Goal: Task Accomplishment & Management: Manage account settings

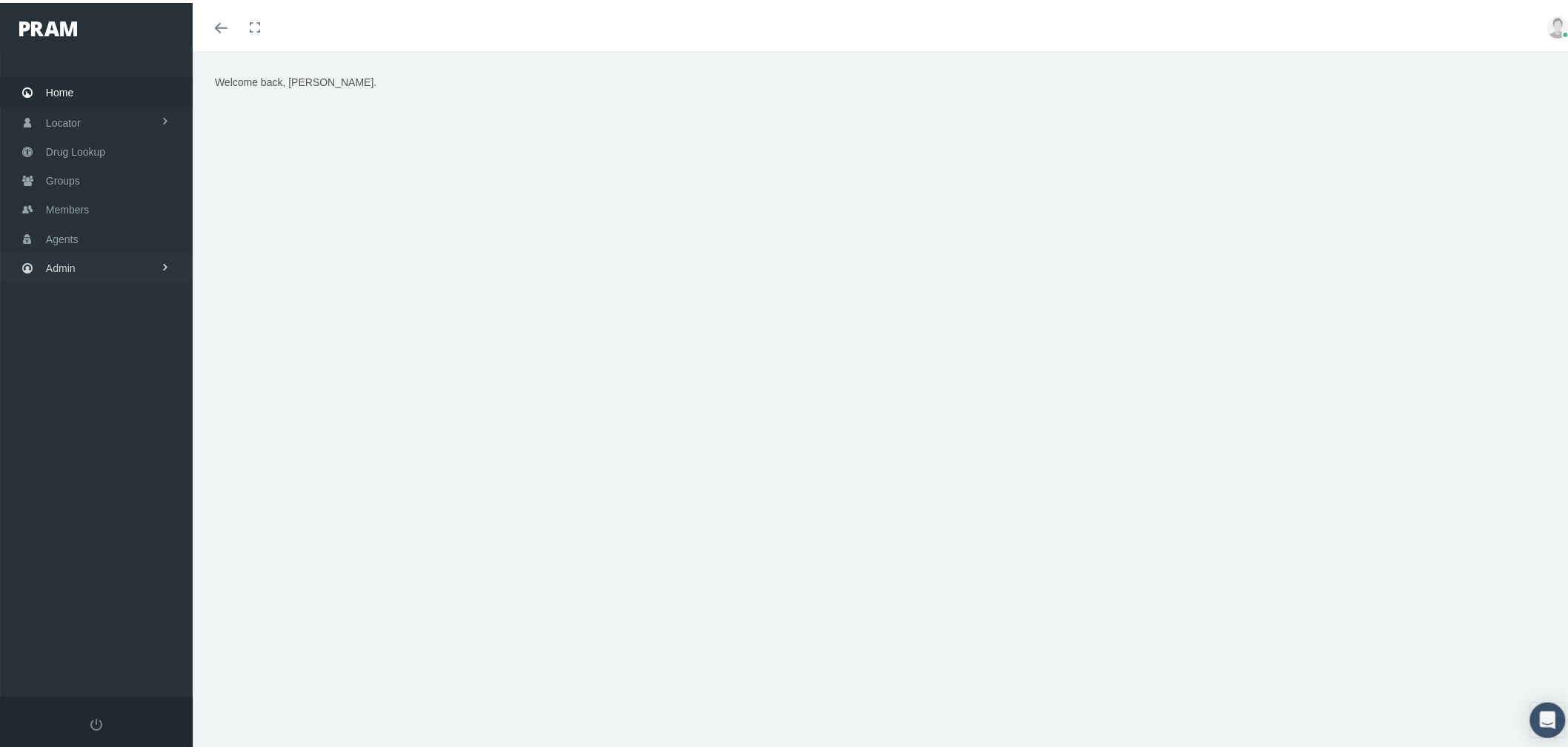
click at [124, 255] on link "Admin" at bounding box center [96, 264] width 193 height 29
click at [131, 398] on link "LF Groups" at bounding box center [96, 407] width 193 height 26
click at [132, 432] on span "LF Groups Accounting" at bounding box center [110, 438] width 103 height 25
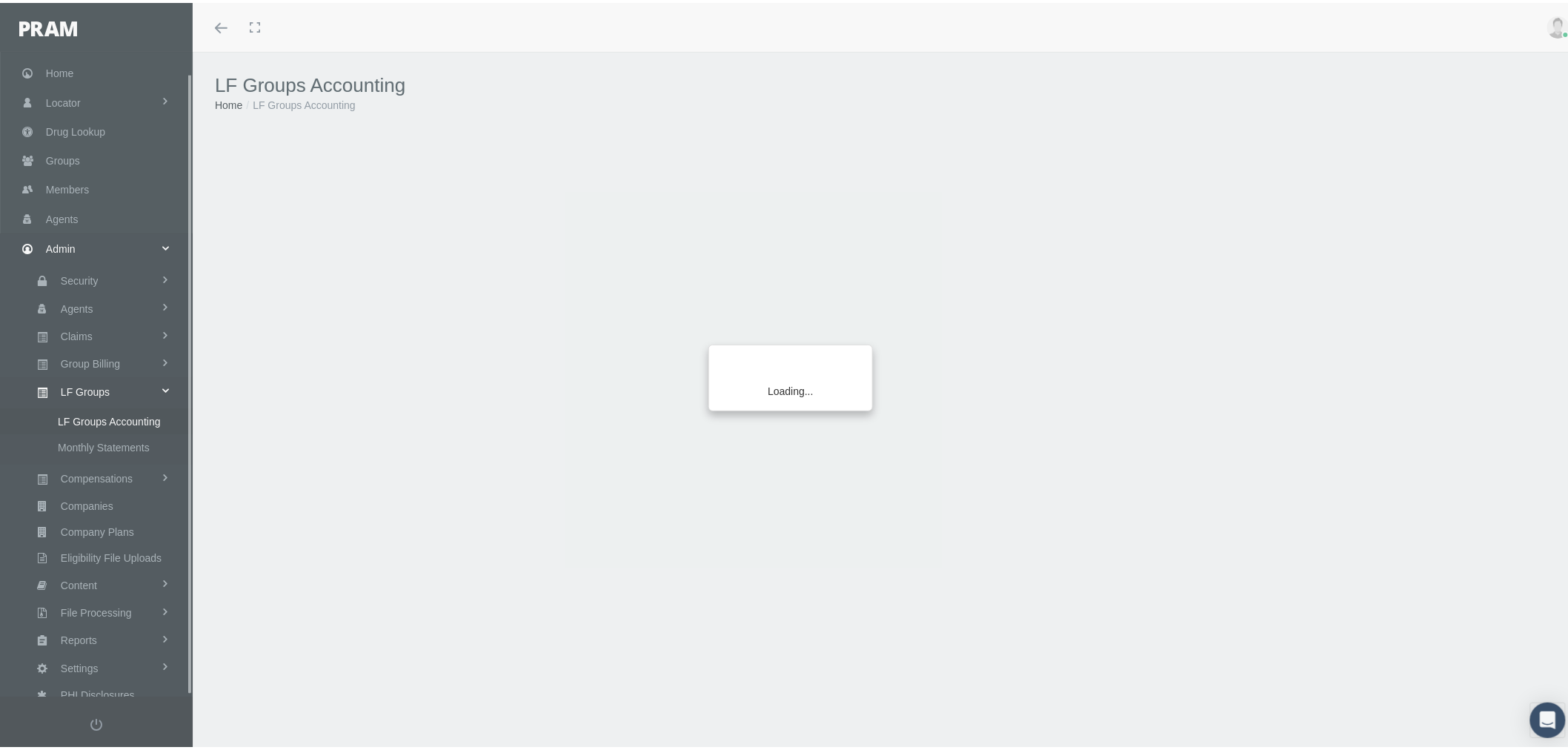
scroll to position [21, 0]
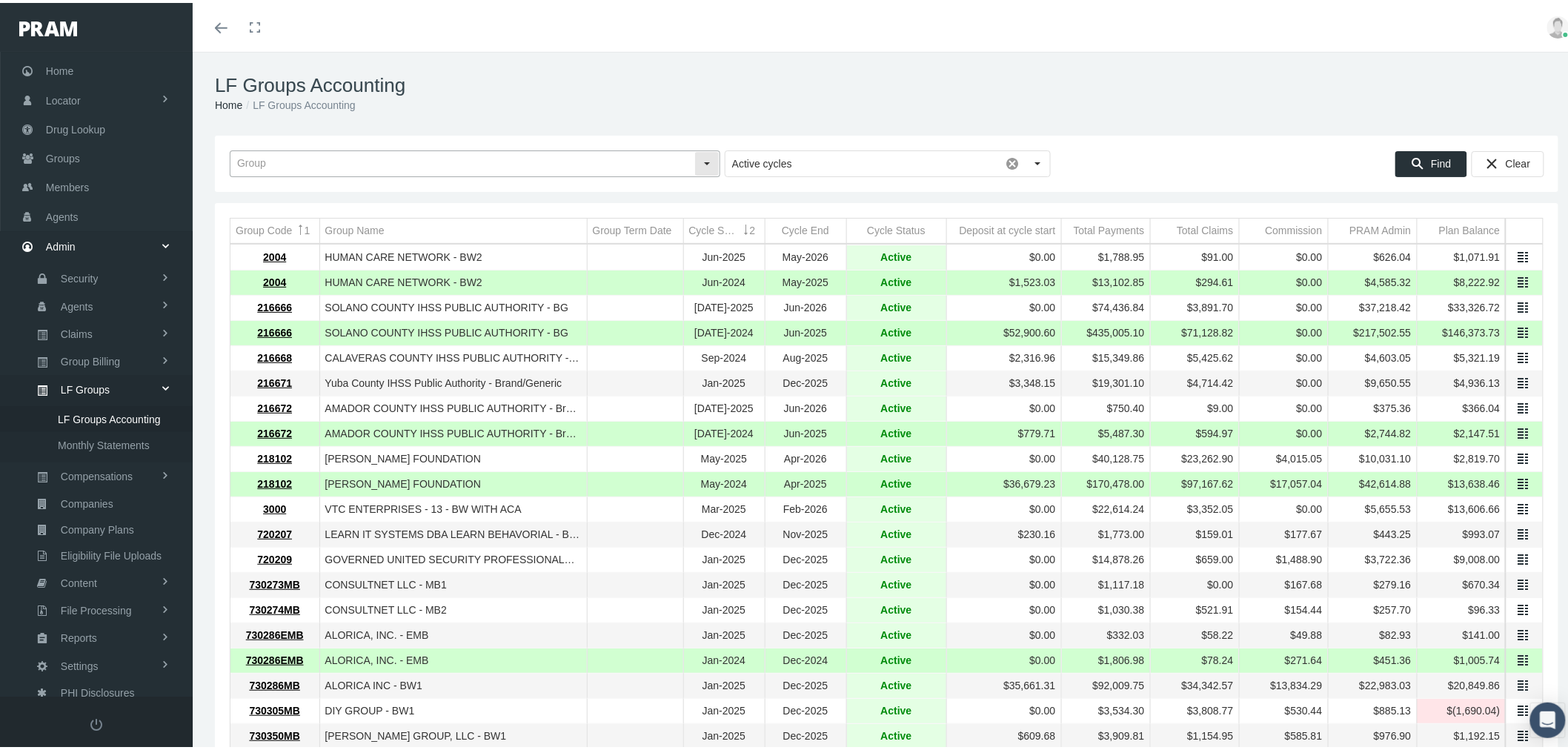
click at [645, 164] on input "text" at bounding box center [462, 161] width 464 height 25
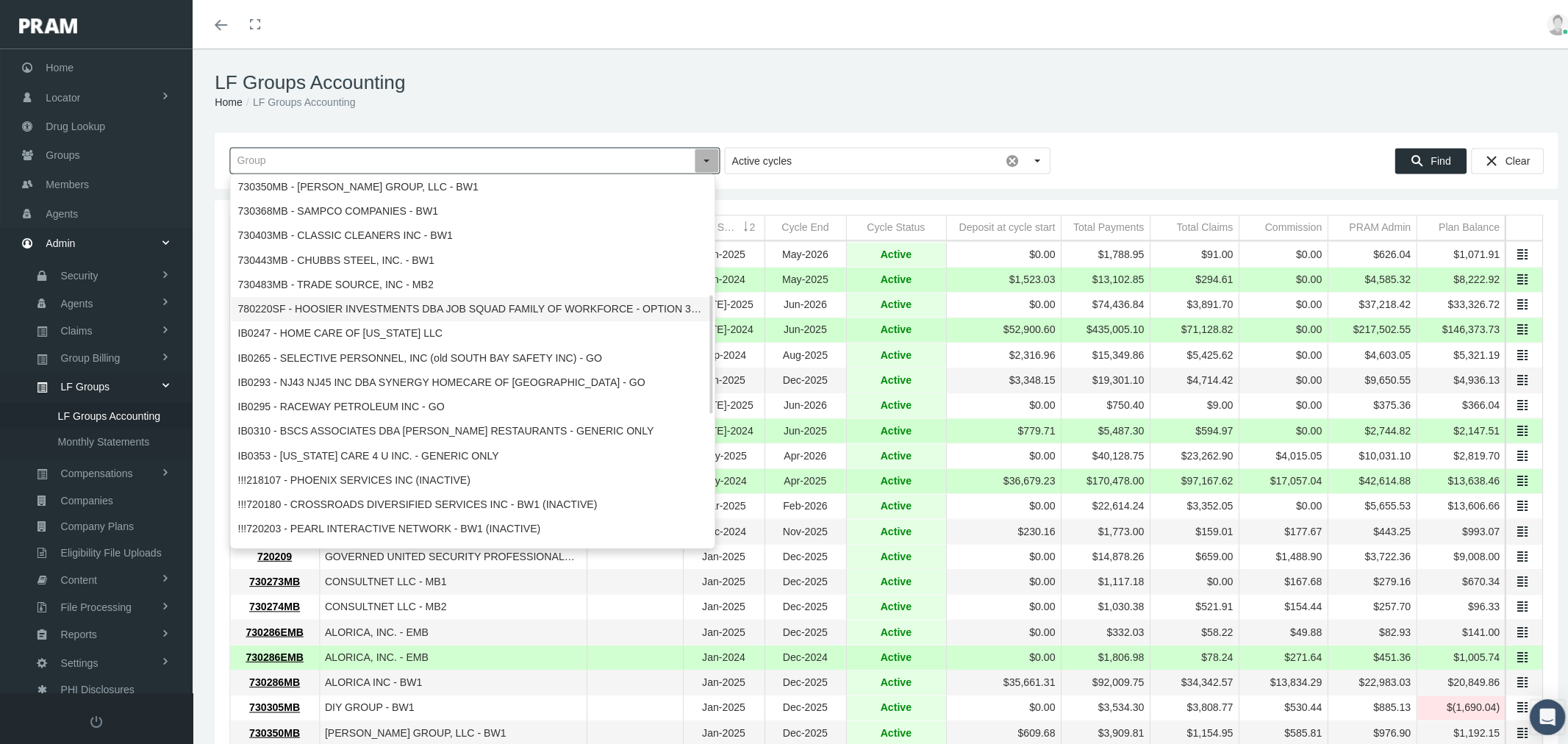
scroll to position [545, 0]
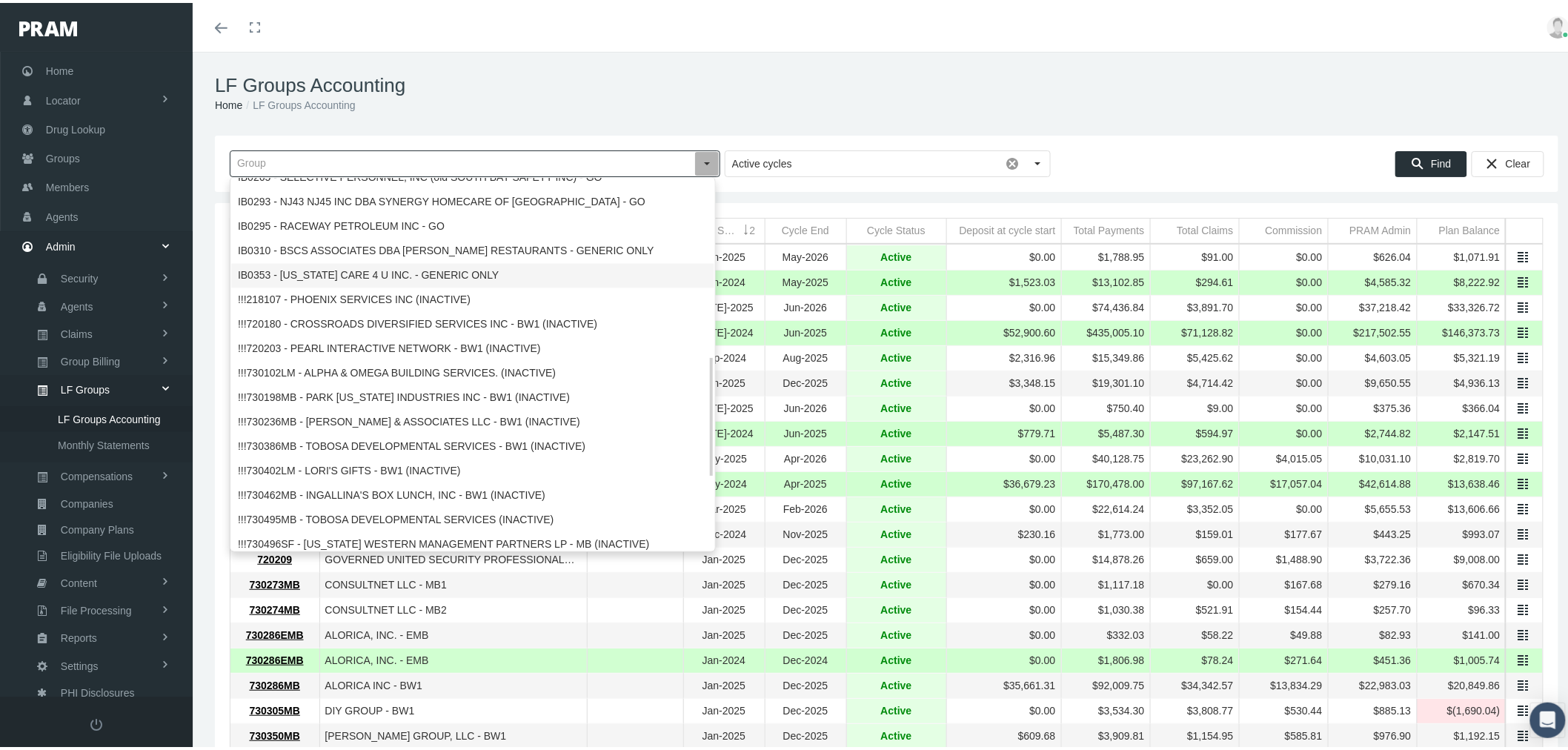
click at [534, 274] on div "IB0353 - [US_STATE] CARE 4 U INC. - GENERIC ONLY" at bounding box center [472, 273] width 483 height 24
type input "IB0353 - [US_STATE] CARE 4 U INC. - GENERIC ONLY"
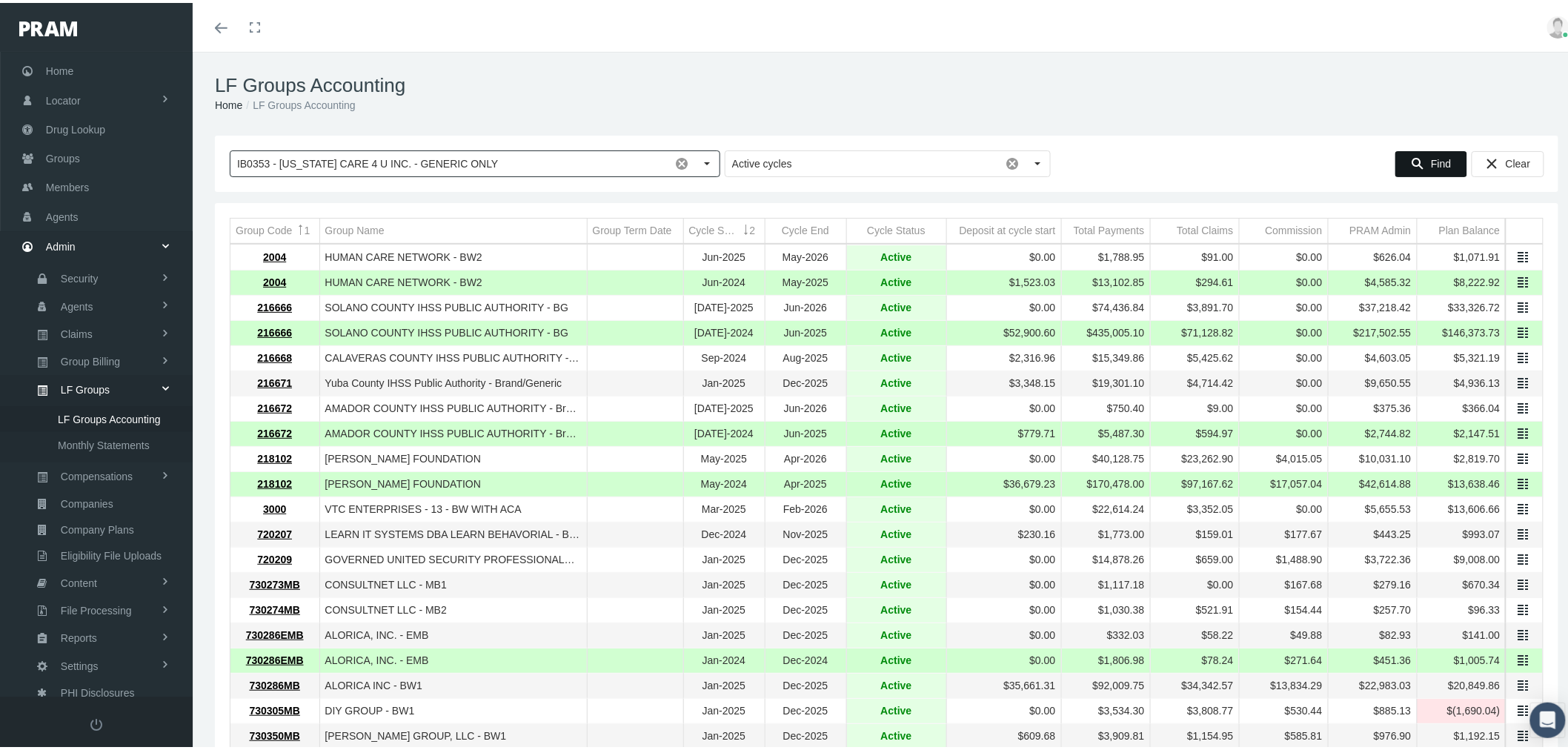
click at [1431, 159] on span "Find" at bounding box center [1441, 160] width 20 height 12
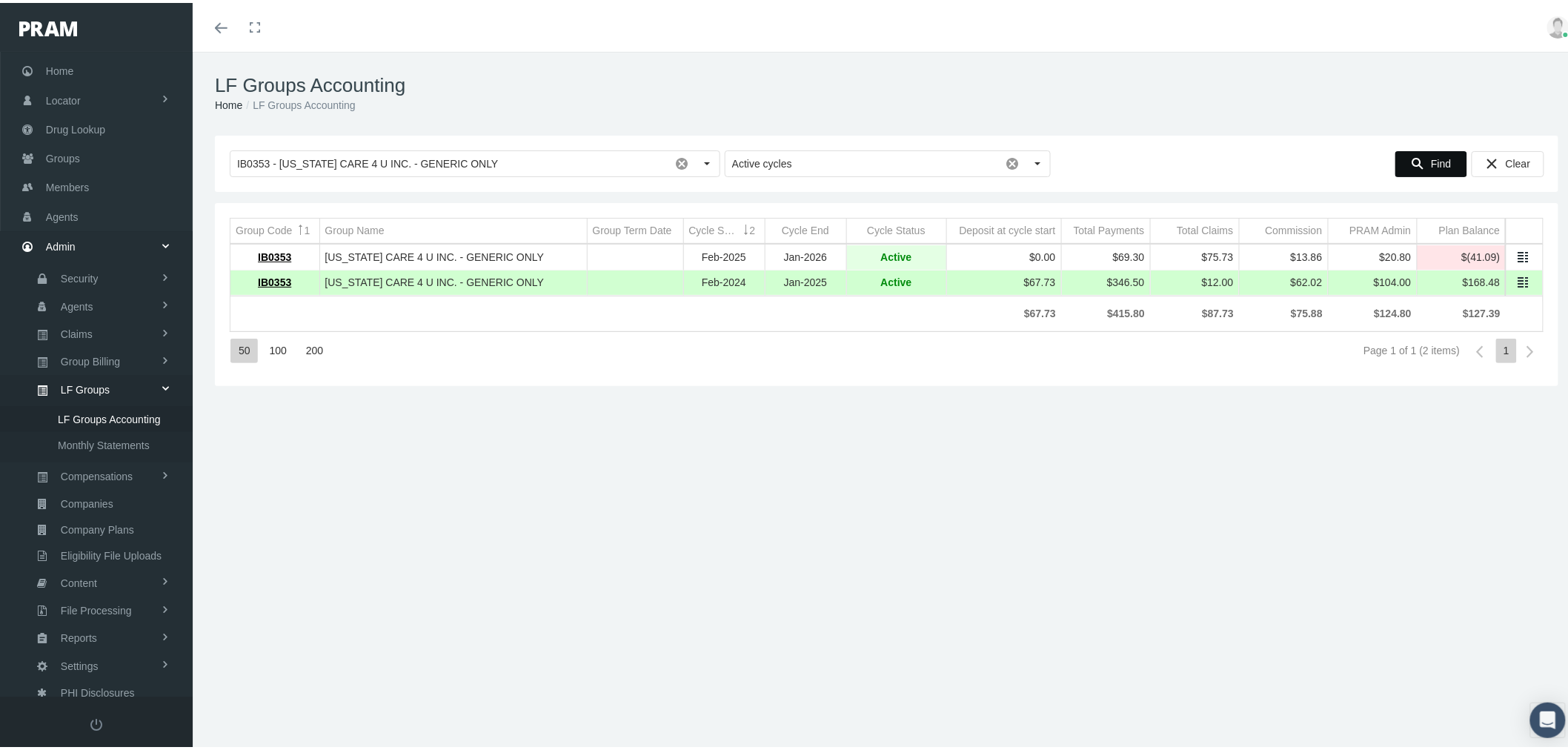
click at [1516, 255] on link "Data grid" at bounding box center [1523, 254] width 14 height 14
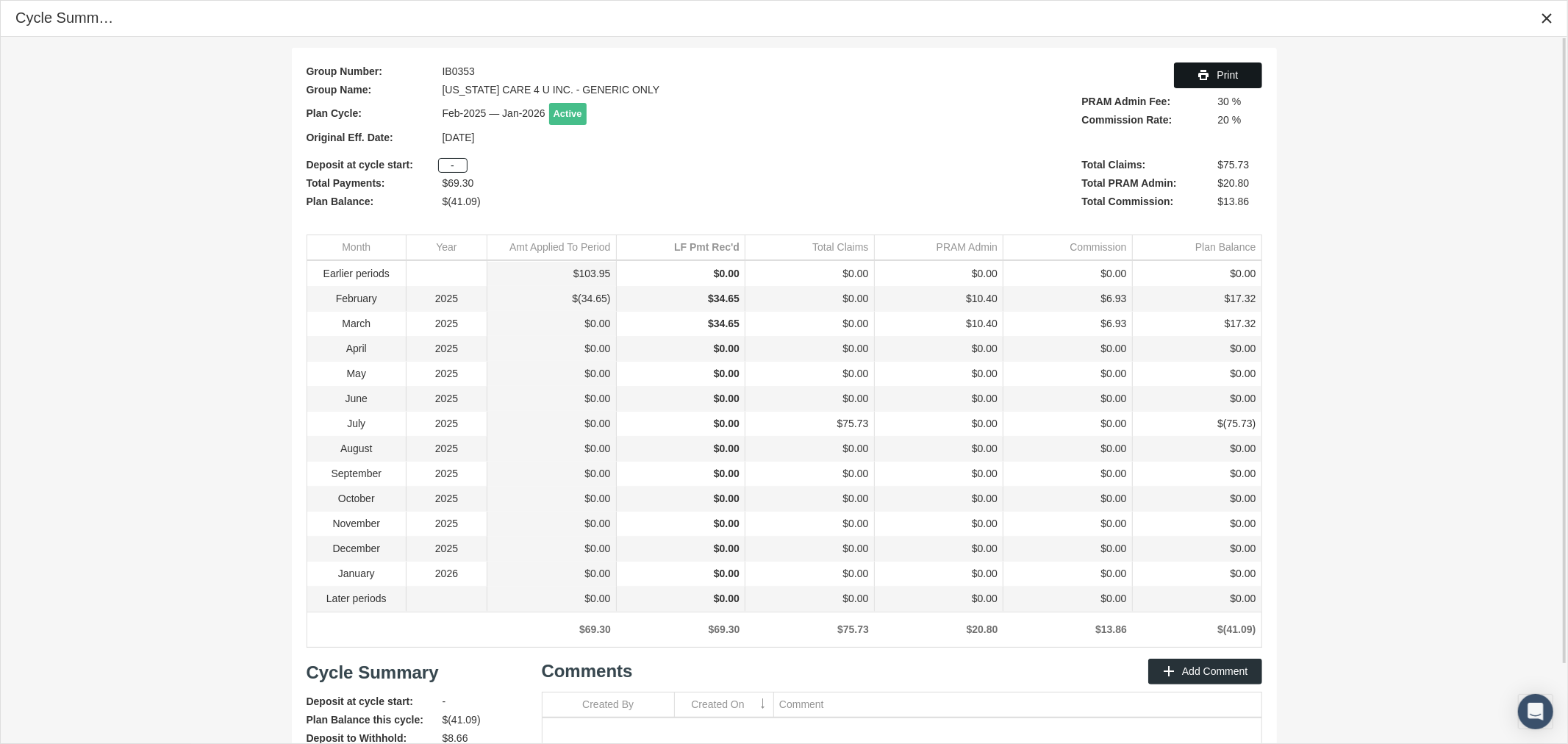
click at [1226, 74] on span "Print" at bounding box center [1228, 75] width 22 height 12
click at [1545, 12] on icon "Close" at bounding box center [1546, 18] width 13 height 13
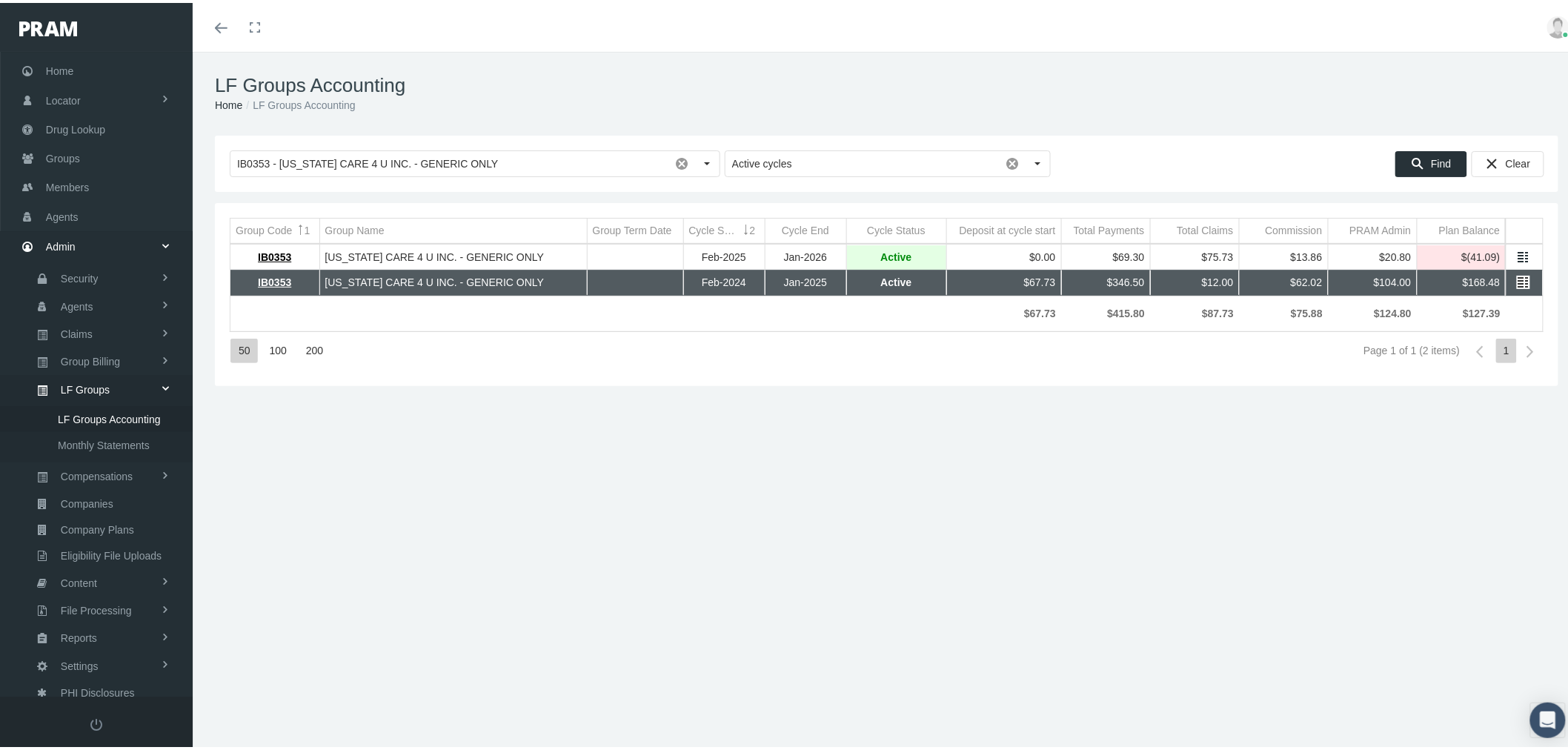
click at [1516, 274] on link "Data grid" at bounding box center [1523, 279] width 14 height 14
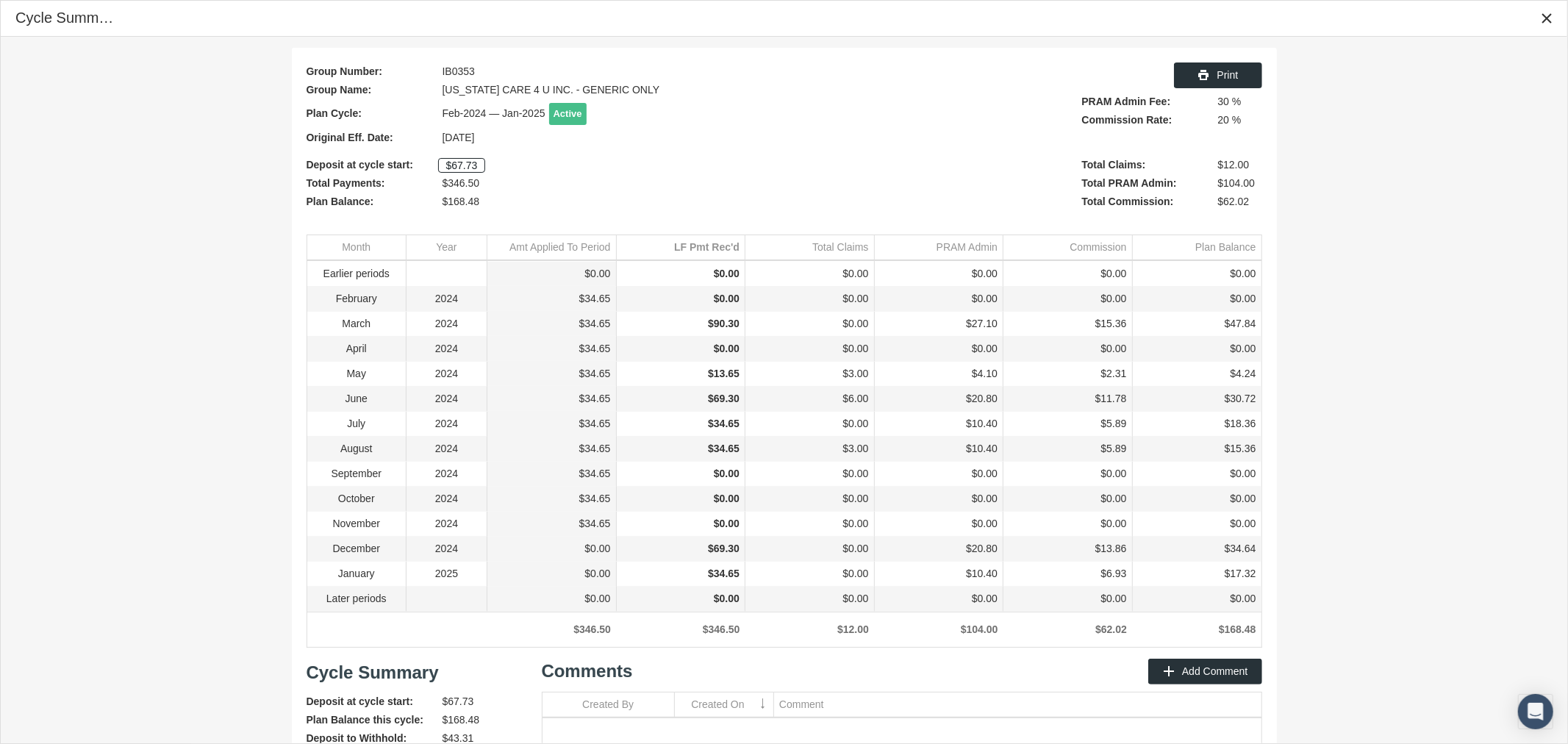
scroll to position [88, 0]
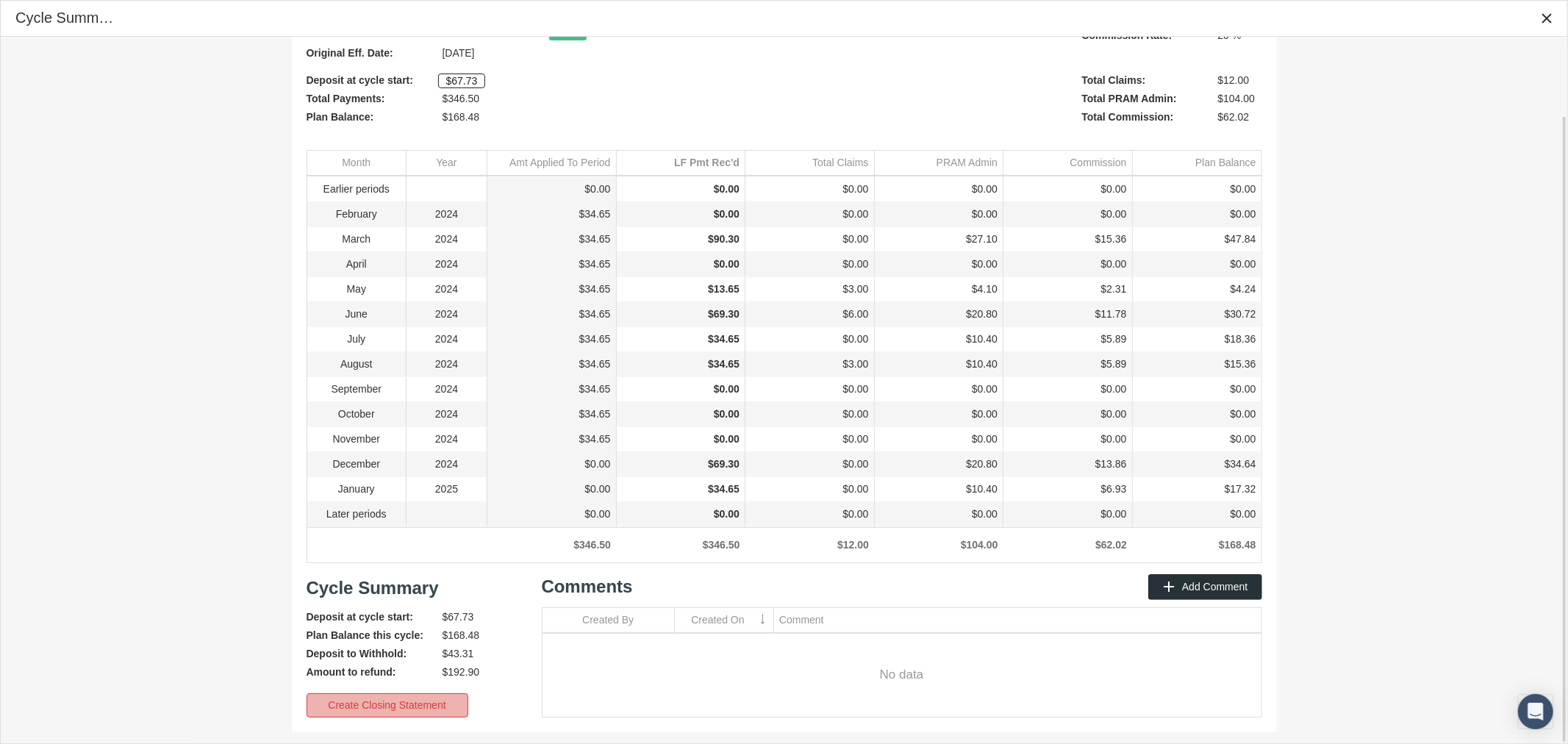
click at [385, 701] on span "Create Closing Statement" at bounding box center [386, 704] width 118 height 12
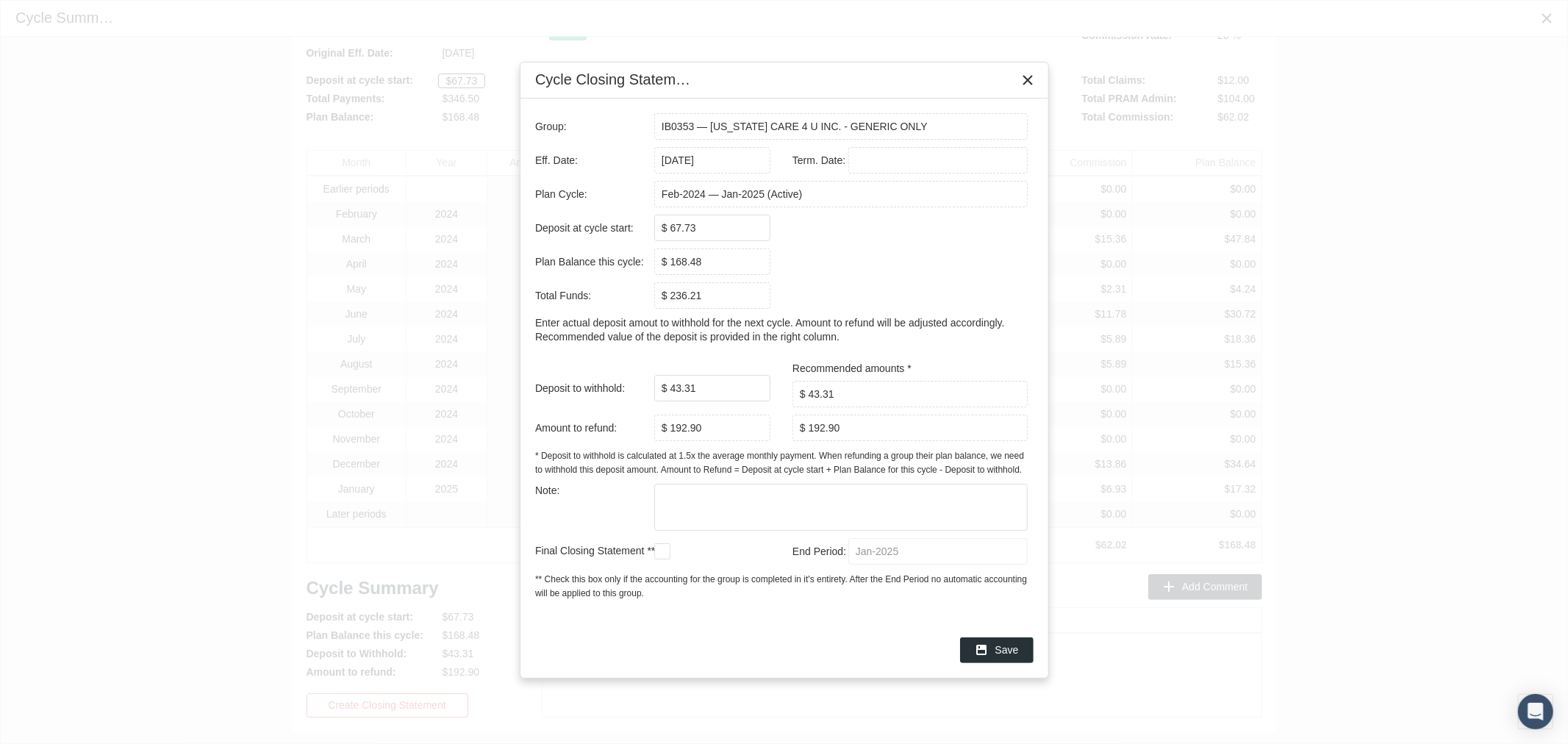
click at [871, 559] on div "Jan-2025" at bounding box center [938, 551] width 180 height 26
click at [1025, 81] on icon "Close" at bounding box center [1027, 80] width 13 height 13
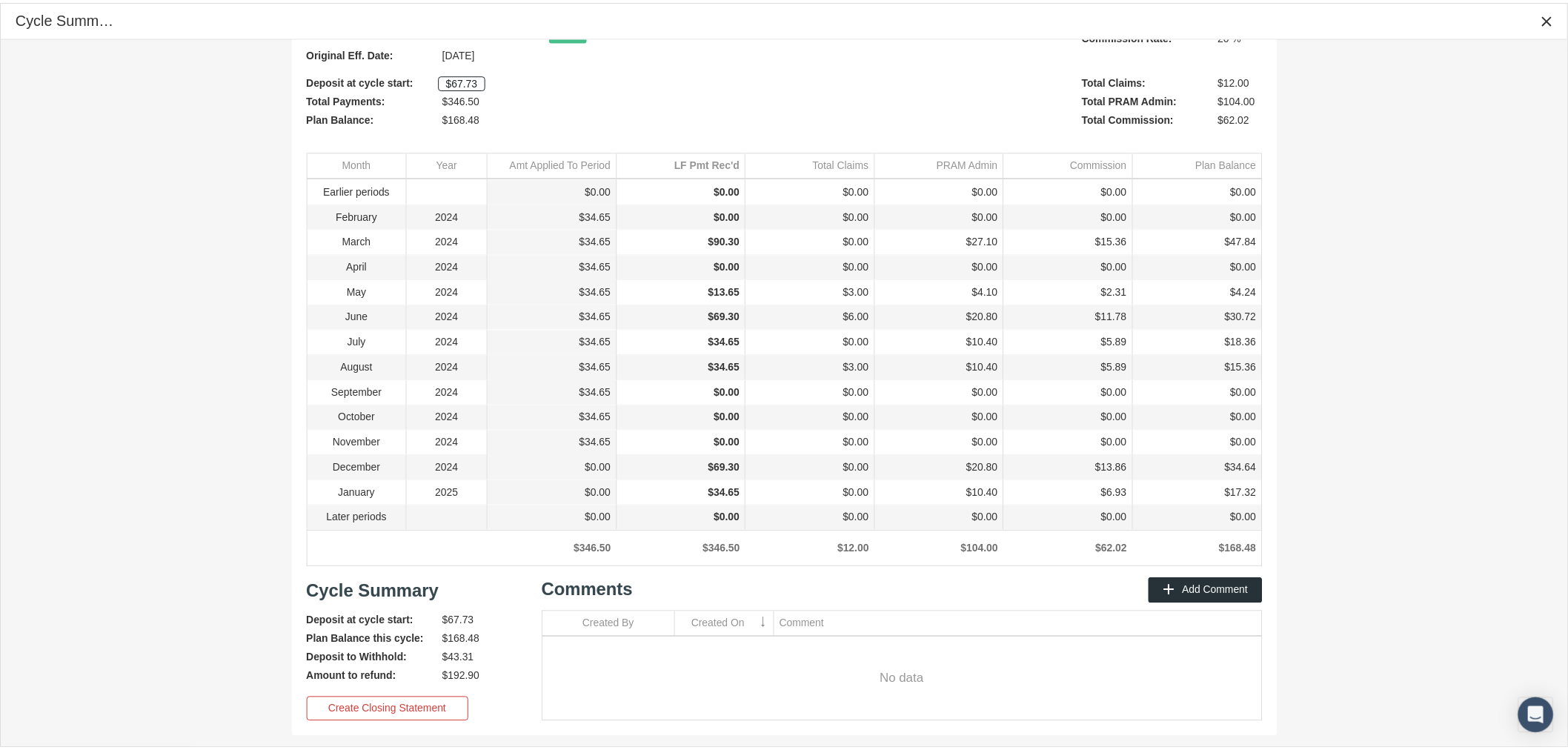
scroll to position [0, 0]
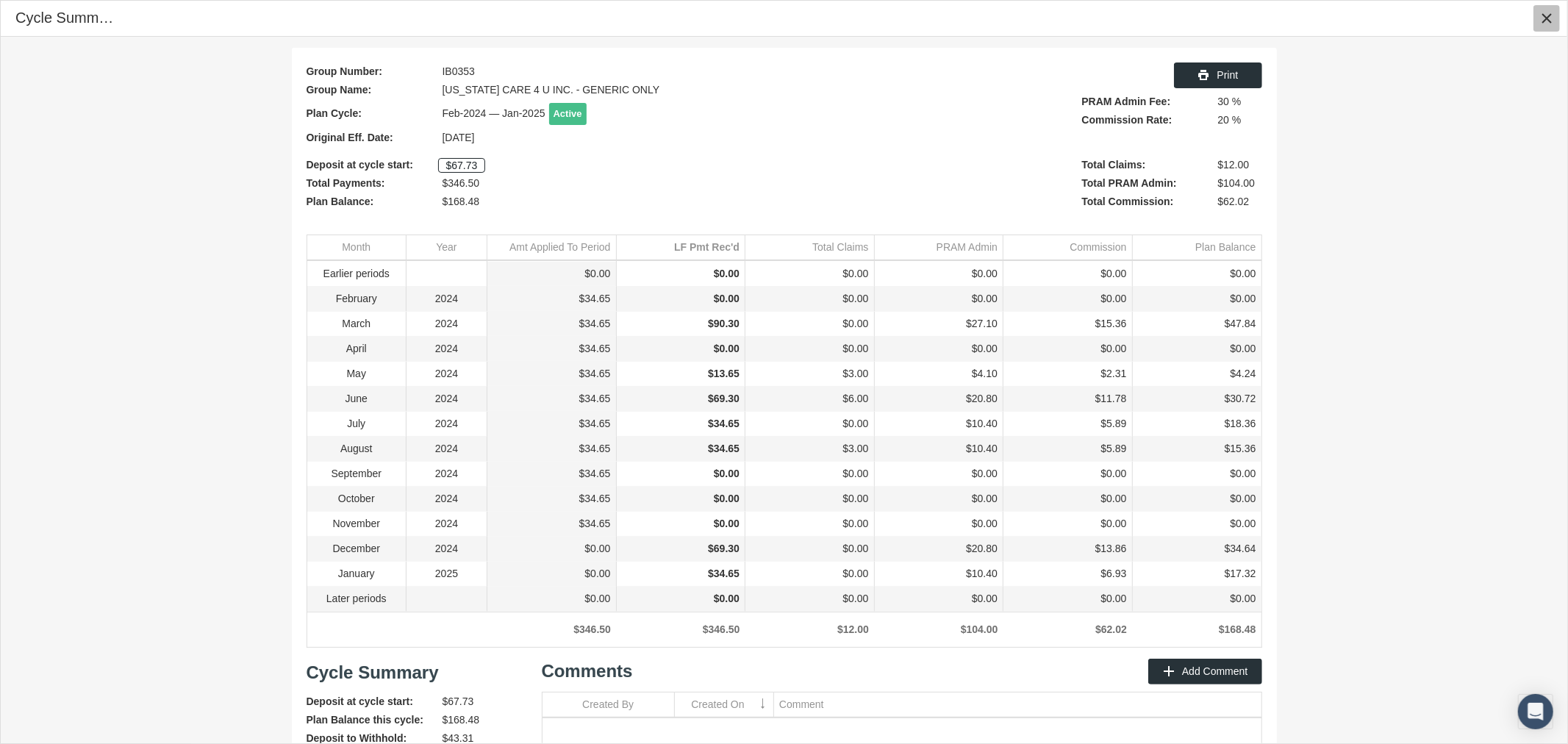
click at [1547, 15] on icon "Close" at bounding box center [1546, 18] width 13 height 13
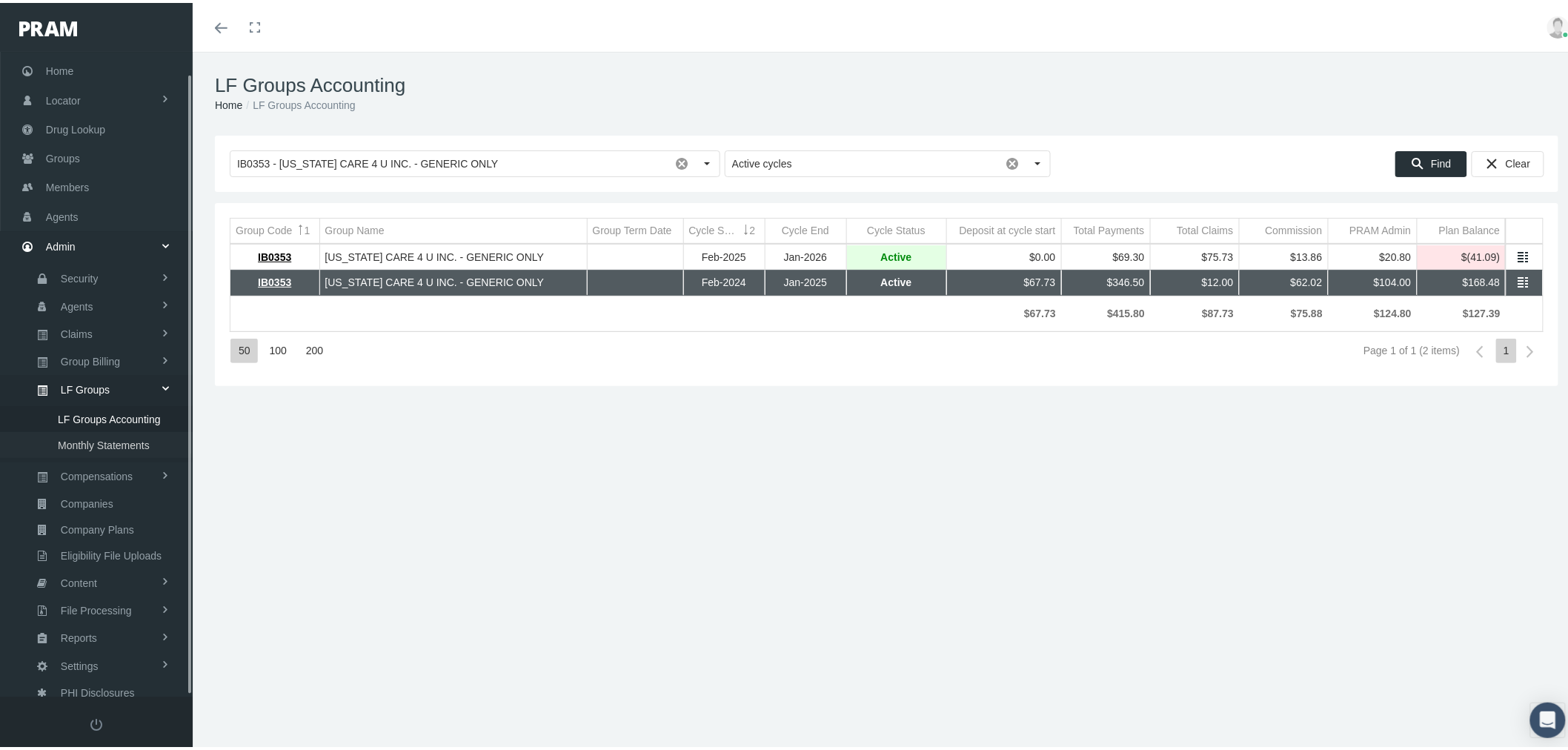
click at [105, 430] on span "Monthly Statements" at bounding box center [103, 442] width 91 height 25
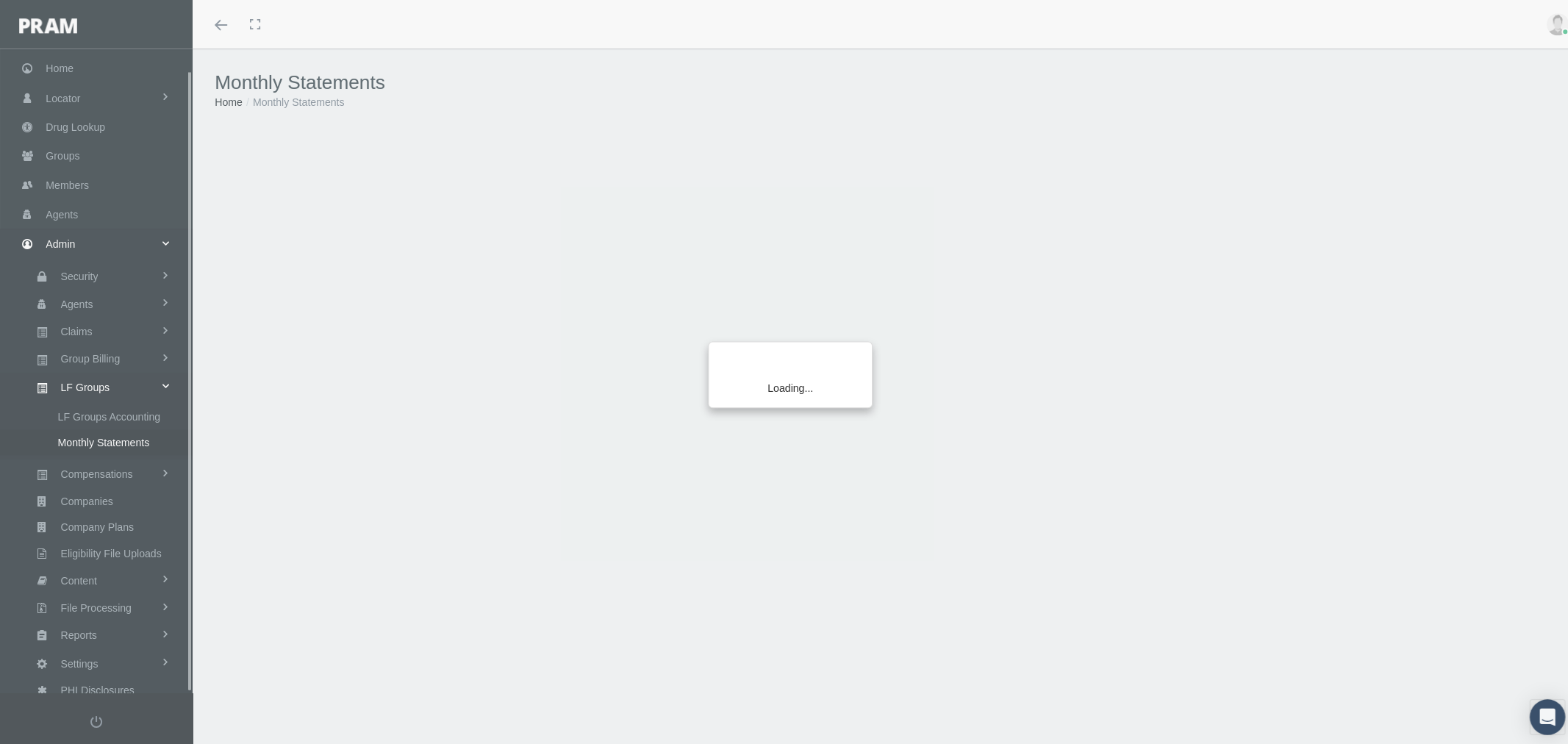
scroll to position [21, 0]
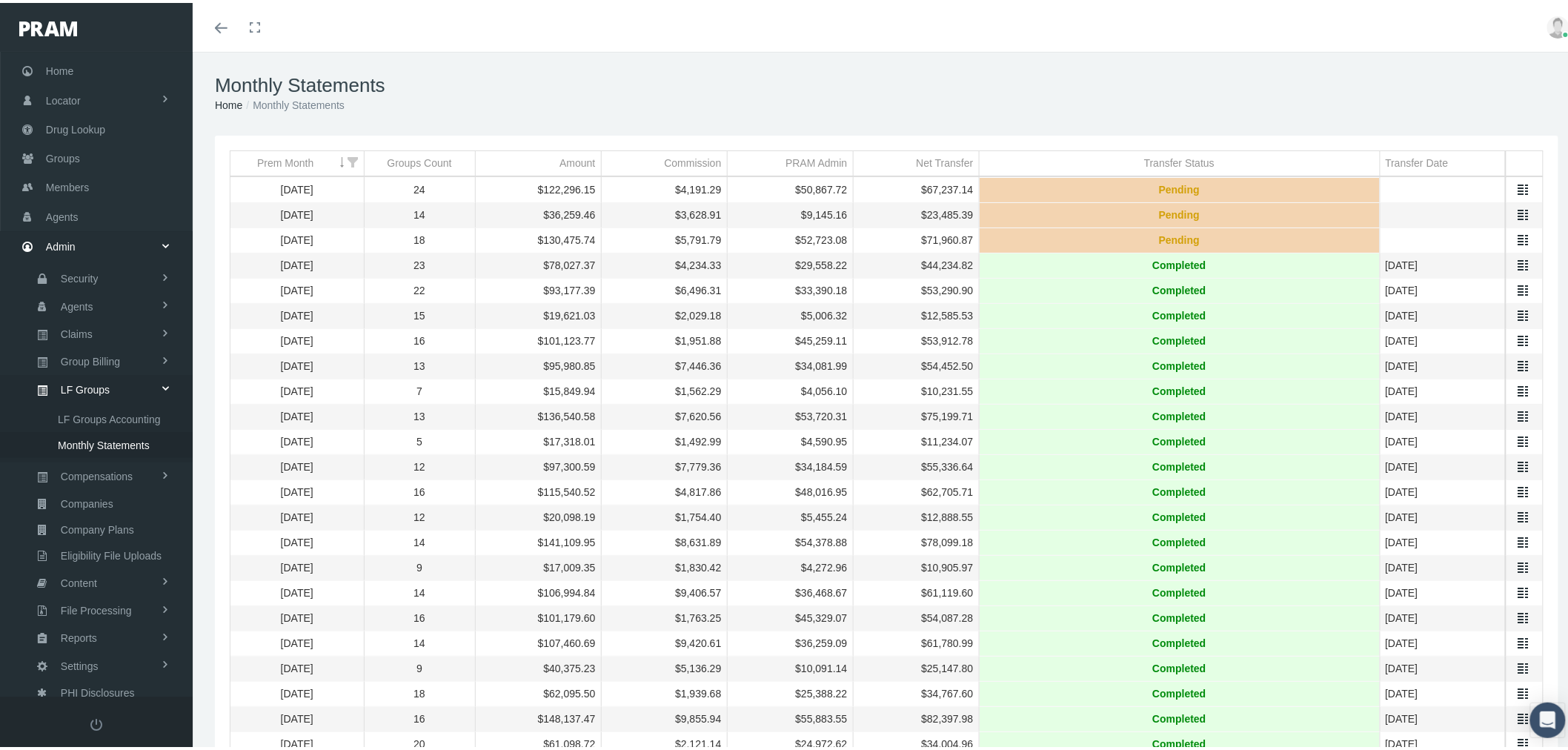
click at [1516, 184] on link "Data grid" at bounding box center [1523, 187] width 14 height 14
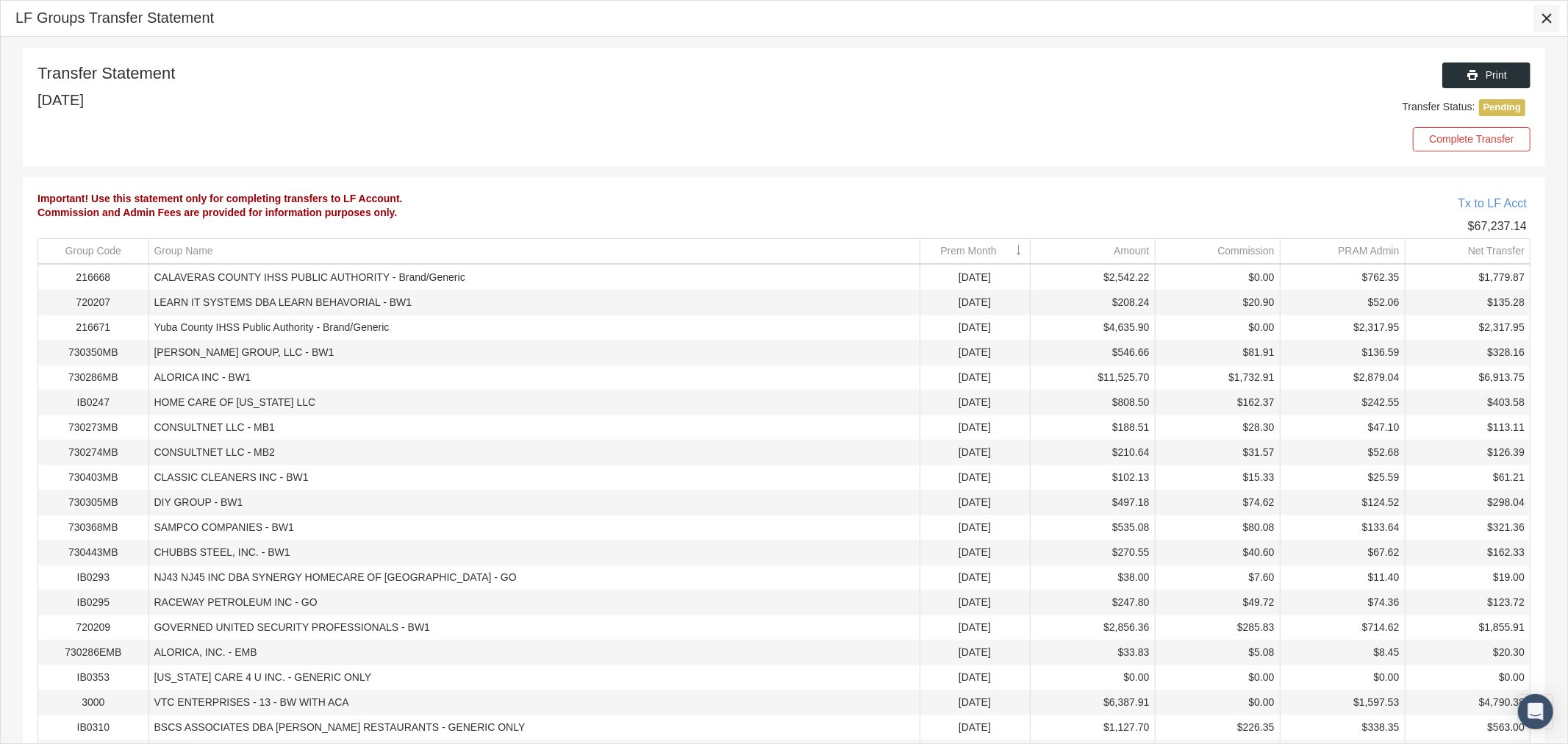
click at [1544, 22] on icon "Close" at bounding box center [1546, 18] width 13 height 13
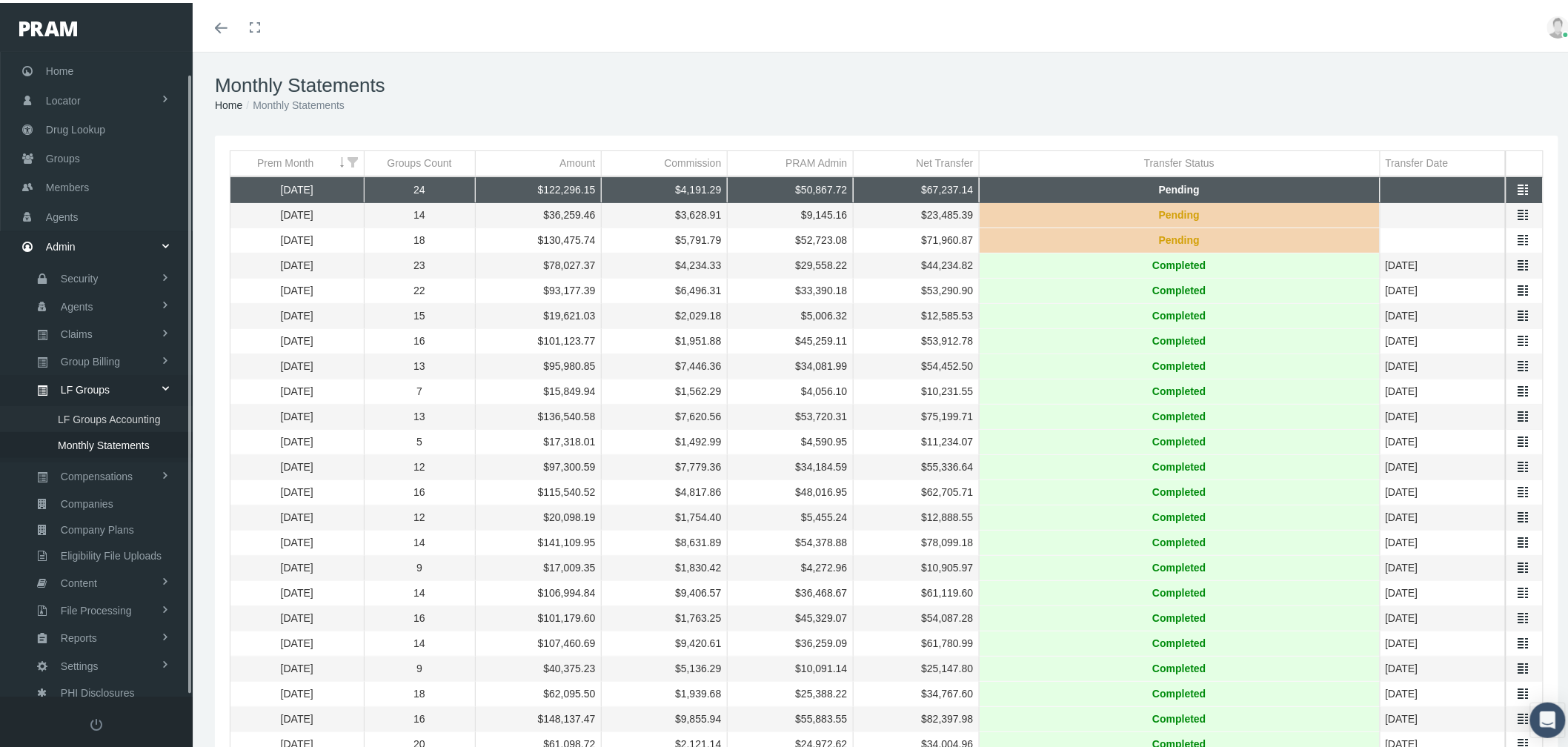
drag, startPoint x: 112, startPoint y: 410, endPoint x: 132, endPoint y: 411, distance: 20.0
click at [112, 410] on span "LF Groups Accounting" at bounding box center [110, 417] width 103 height 25
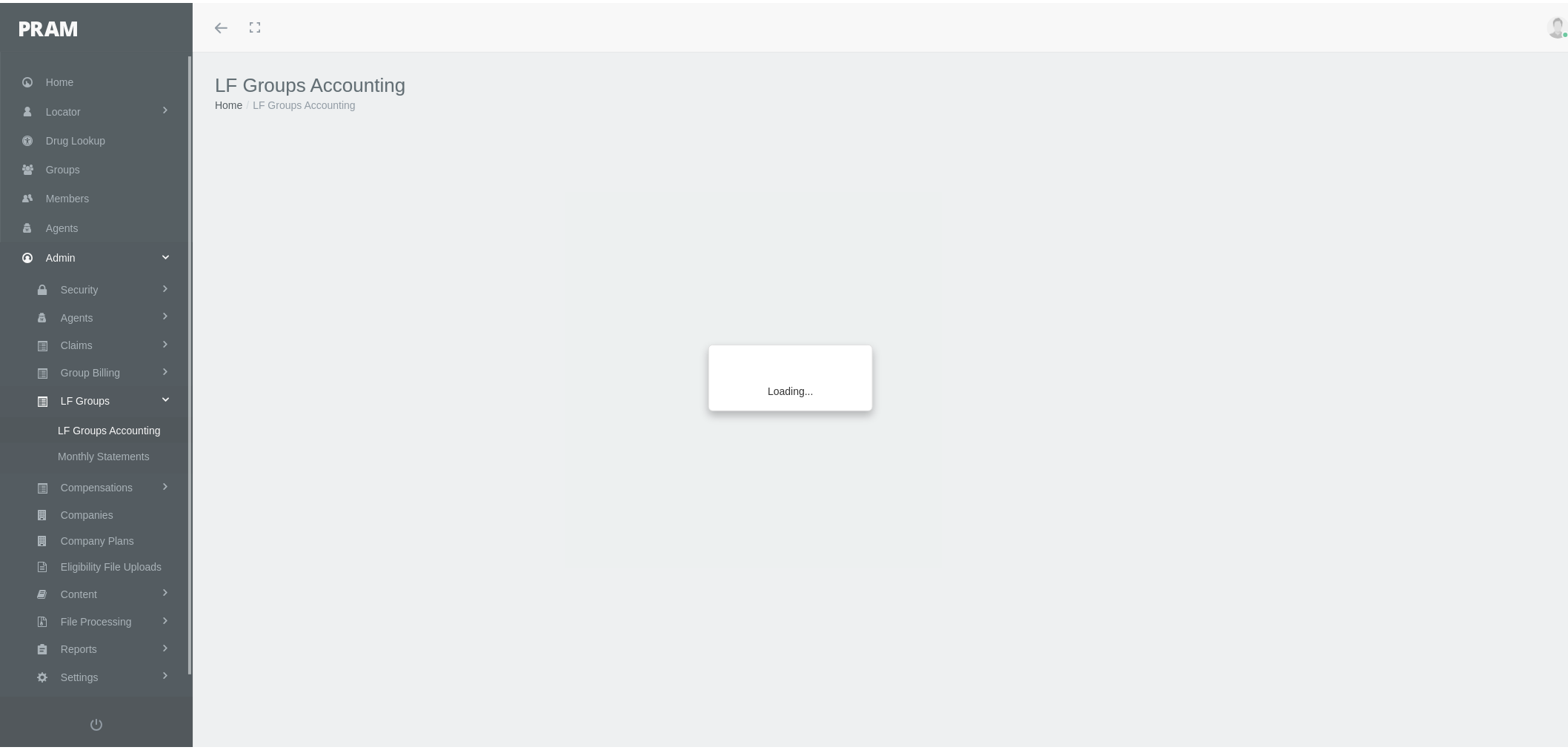
scroll to position [21, 0]
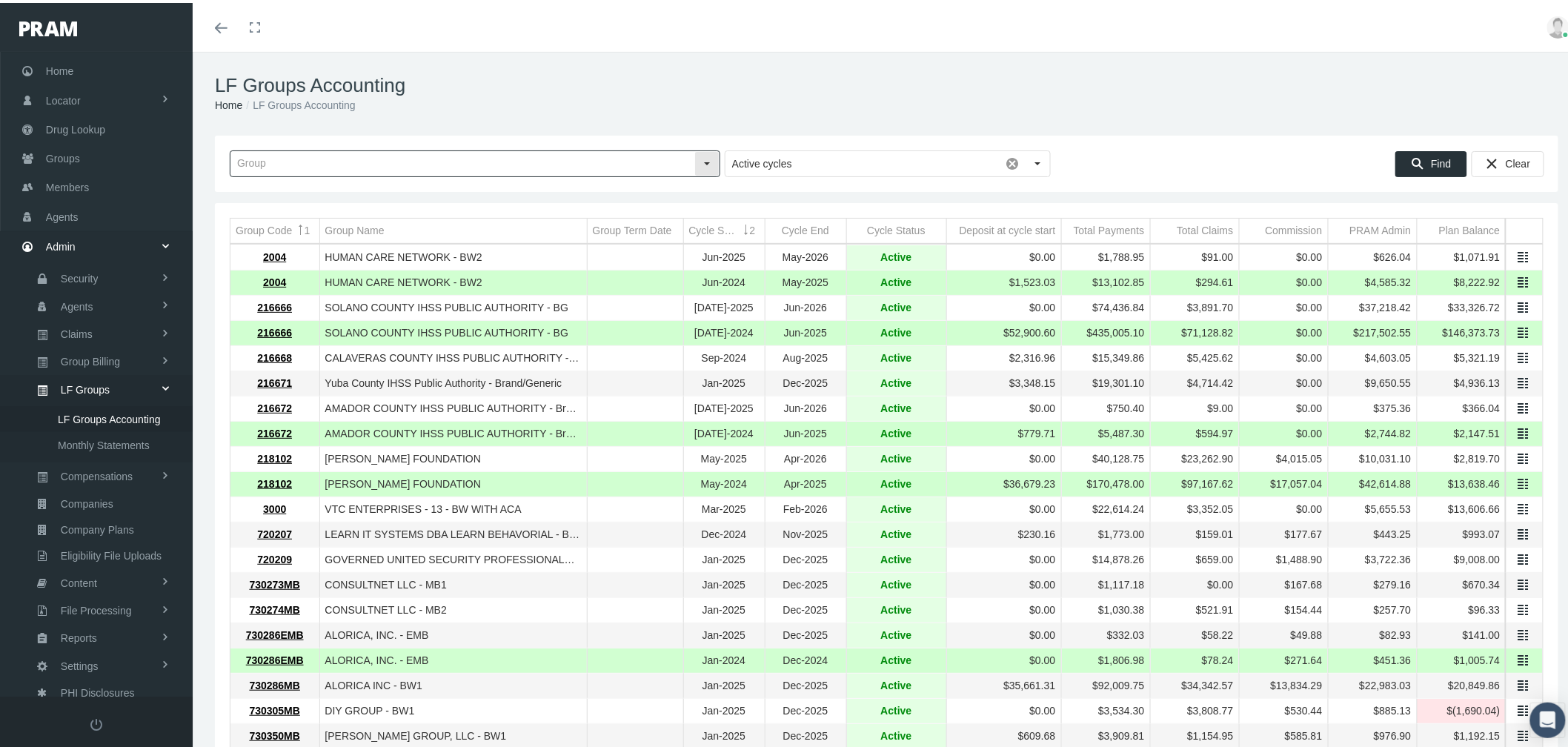
click at [442, 153] on input "text" at bounding box center [462, 161] width 464 height 25
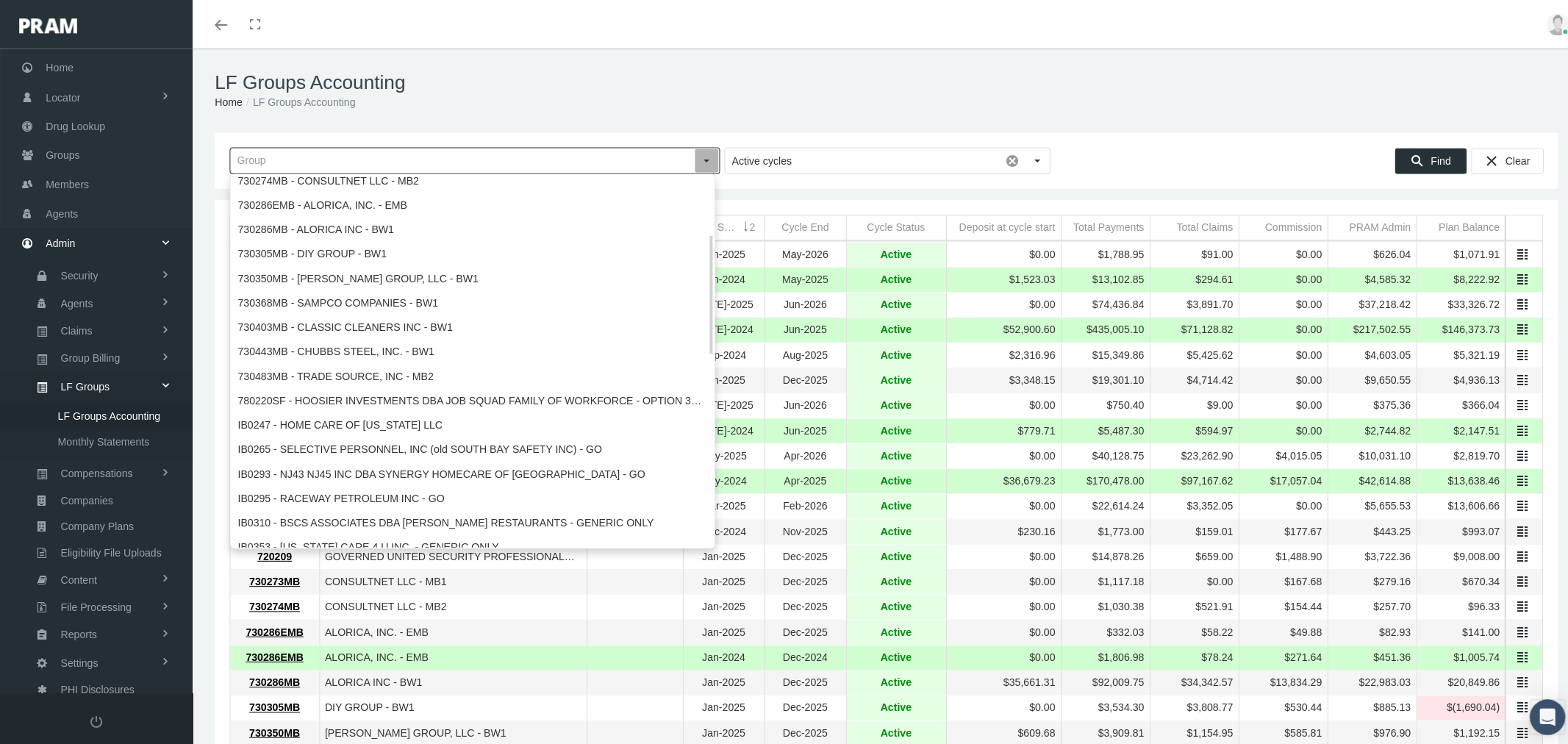
scroll to position [455, 0]
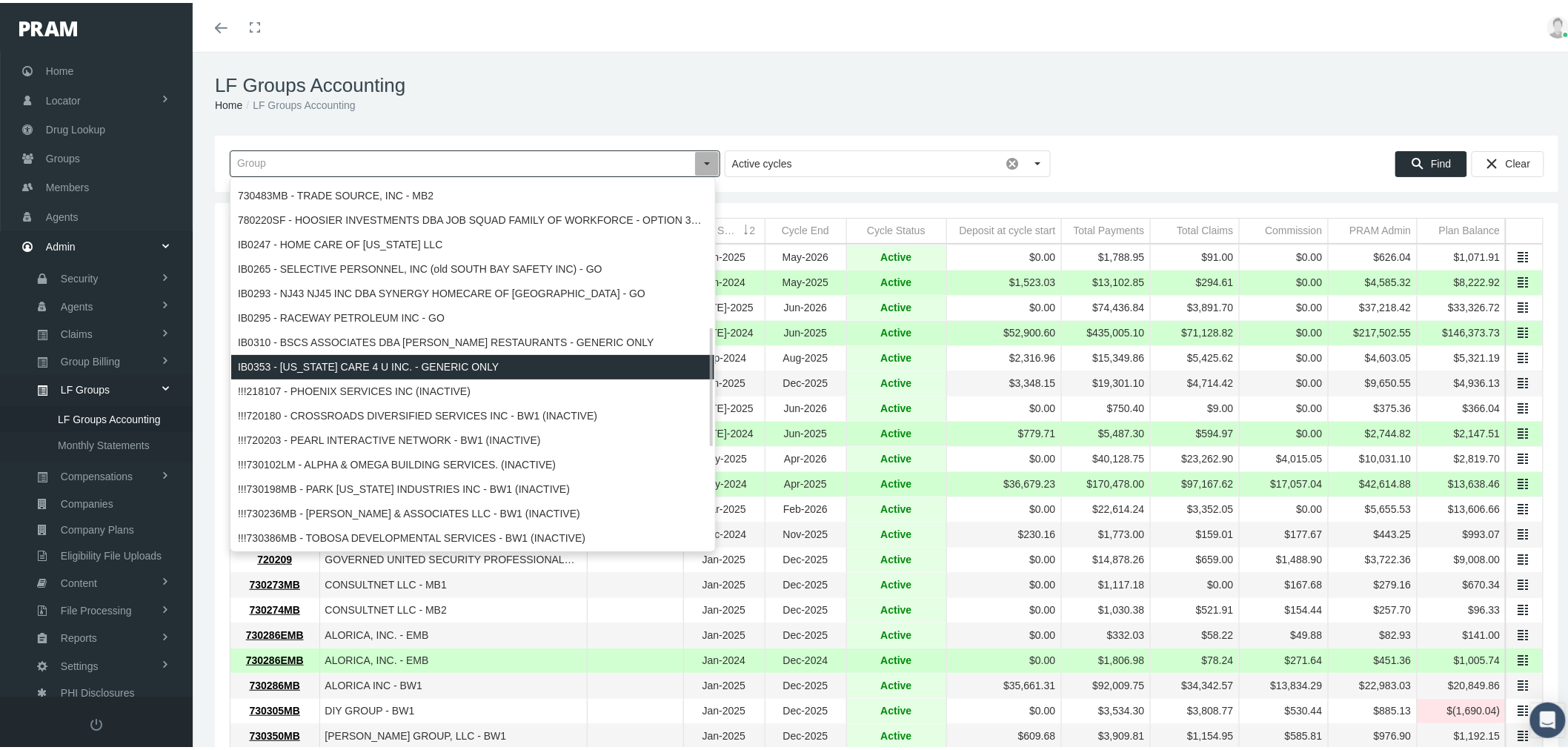
click at [458, 368] on div "IB0353 - CALIFORNIA CARE 4 U INC. - GENERIC ONLY" at bounding box center [472, 364] width 483 height 24
type input "IB0353 - CALIFORNIA CARE 4 U INC. - GENERIC ONLY"
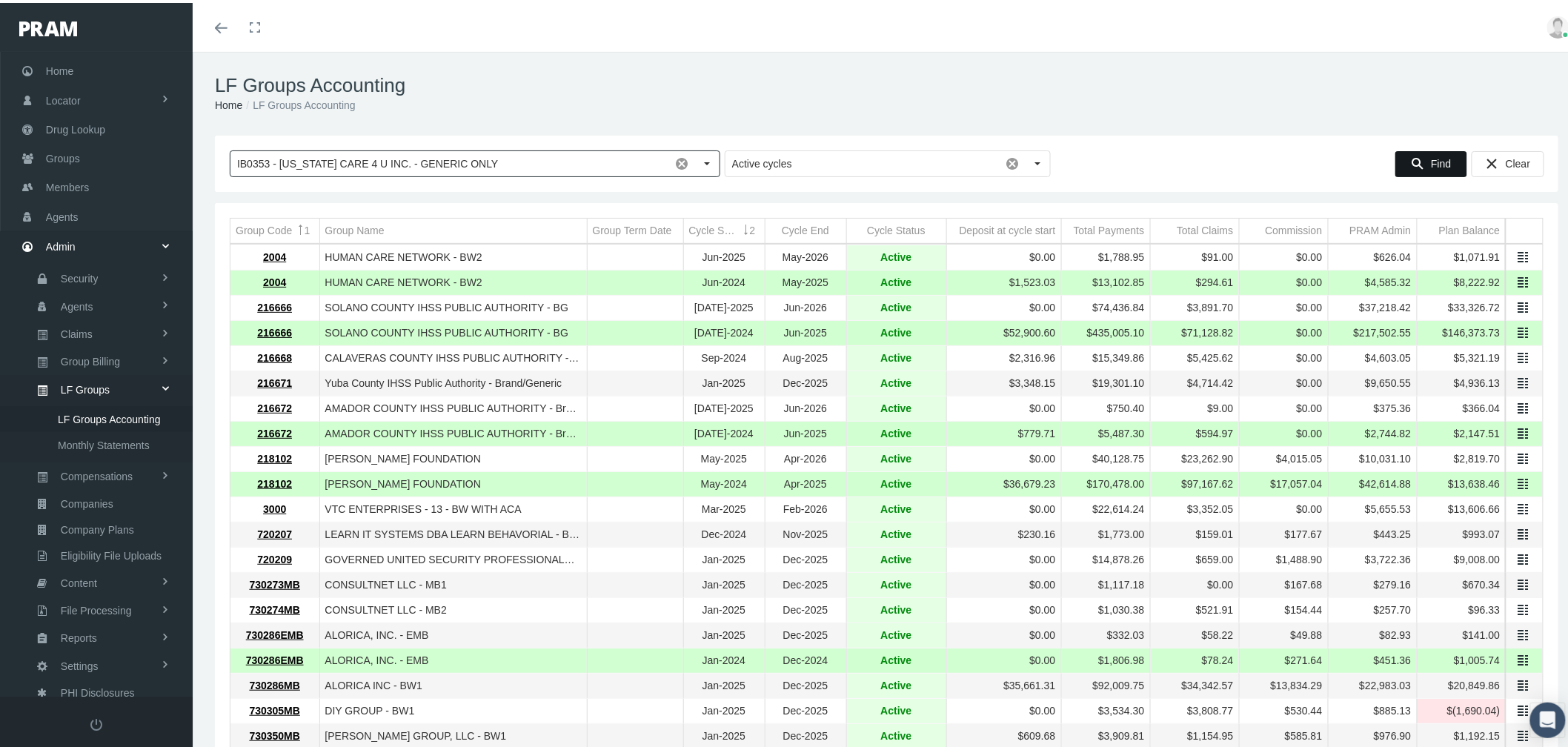
click at [1431, 161] on span "Find" at bounding box center [1441, 160] width 20 height 12
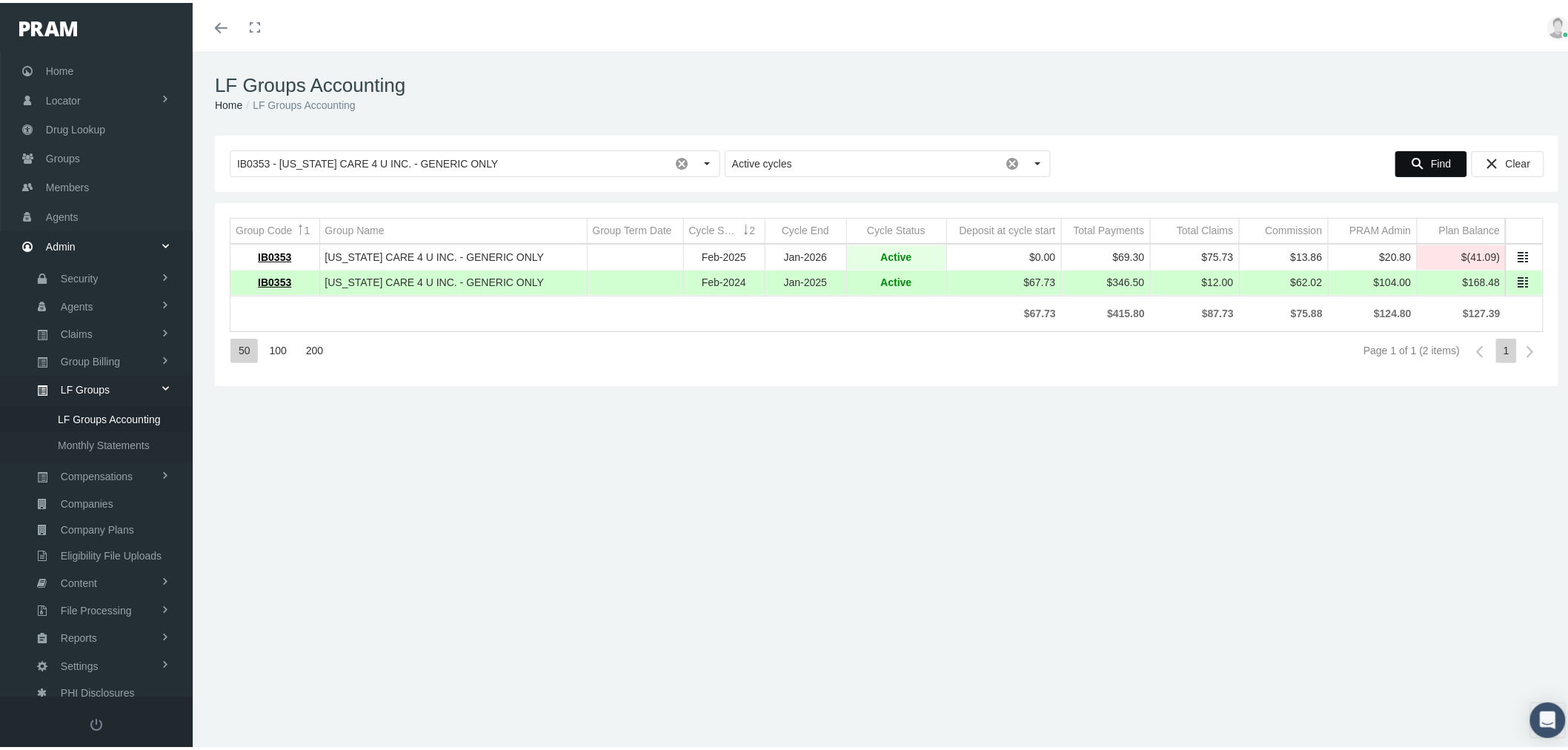
click at [1516, 256] on link "Data grid" at bounding box center [1523, 254] width 14 height 14
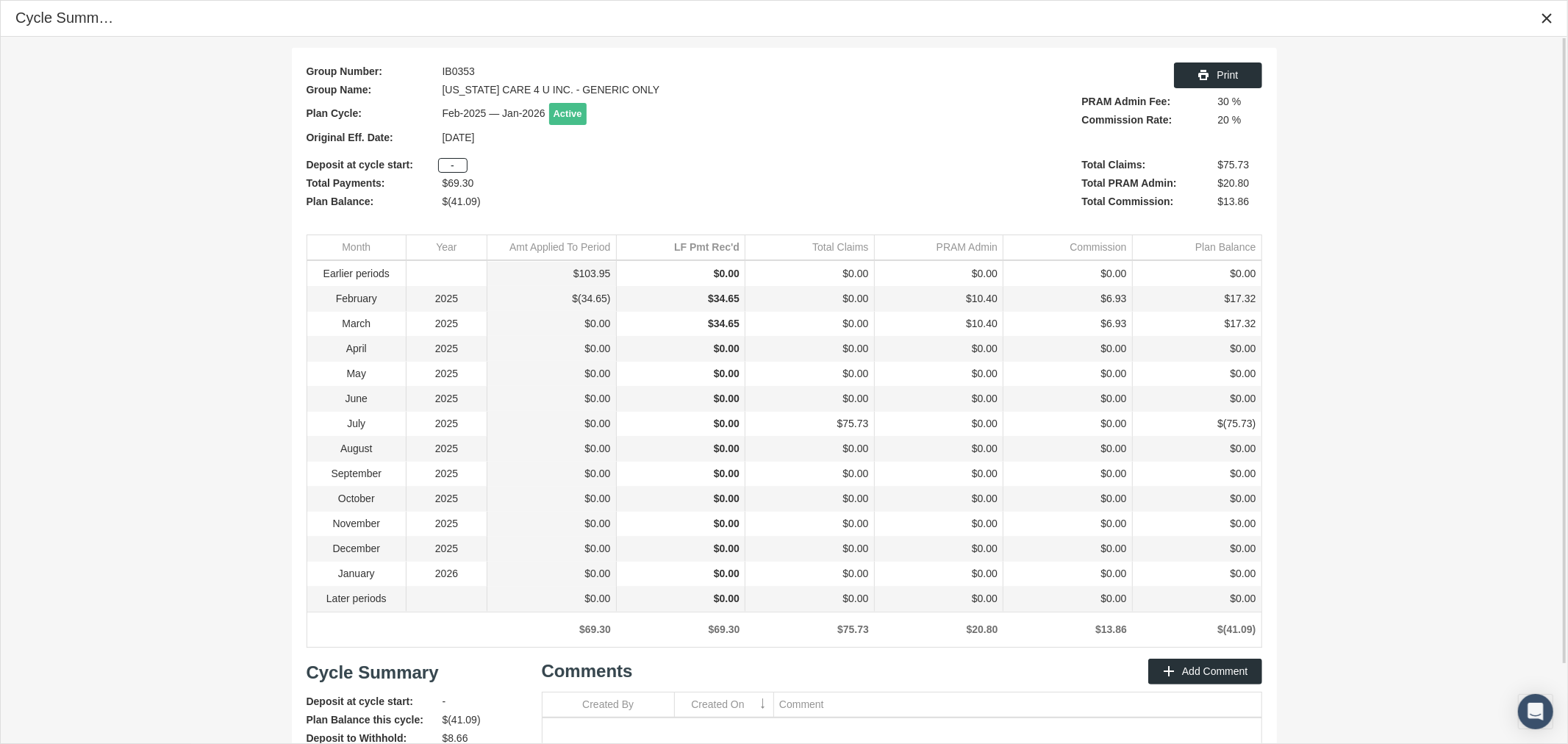
click at [20, 314] on div "Group Number: IB0353 Group Name: CALIFORNIA CARE 4 U INC. - GENERIC ONLY Plan C…" at bounding box center [784, 432] width 1566 height 791
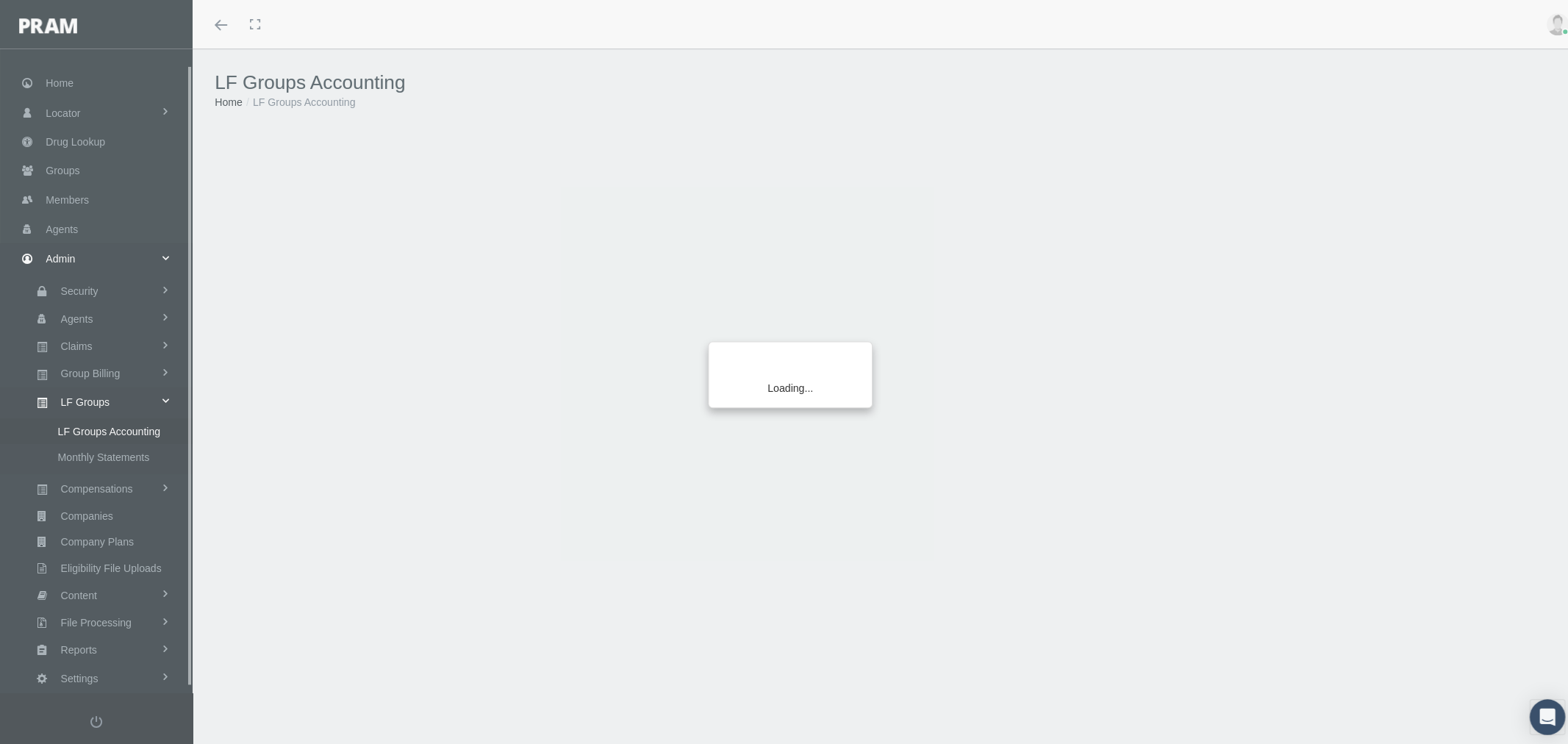
scroll to position [21, 0]
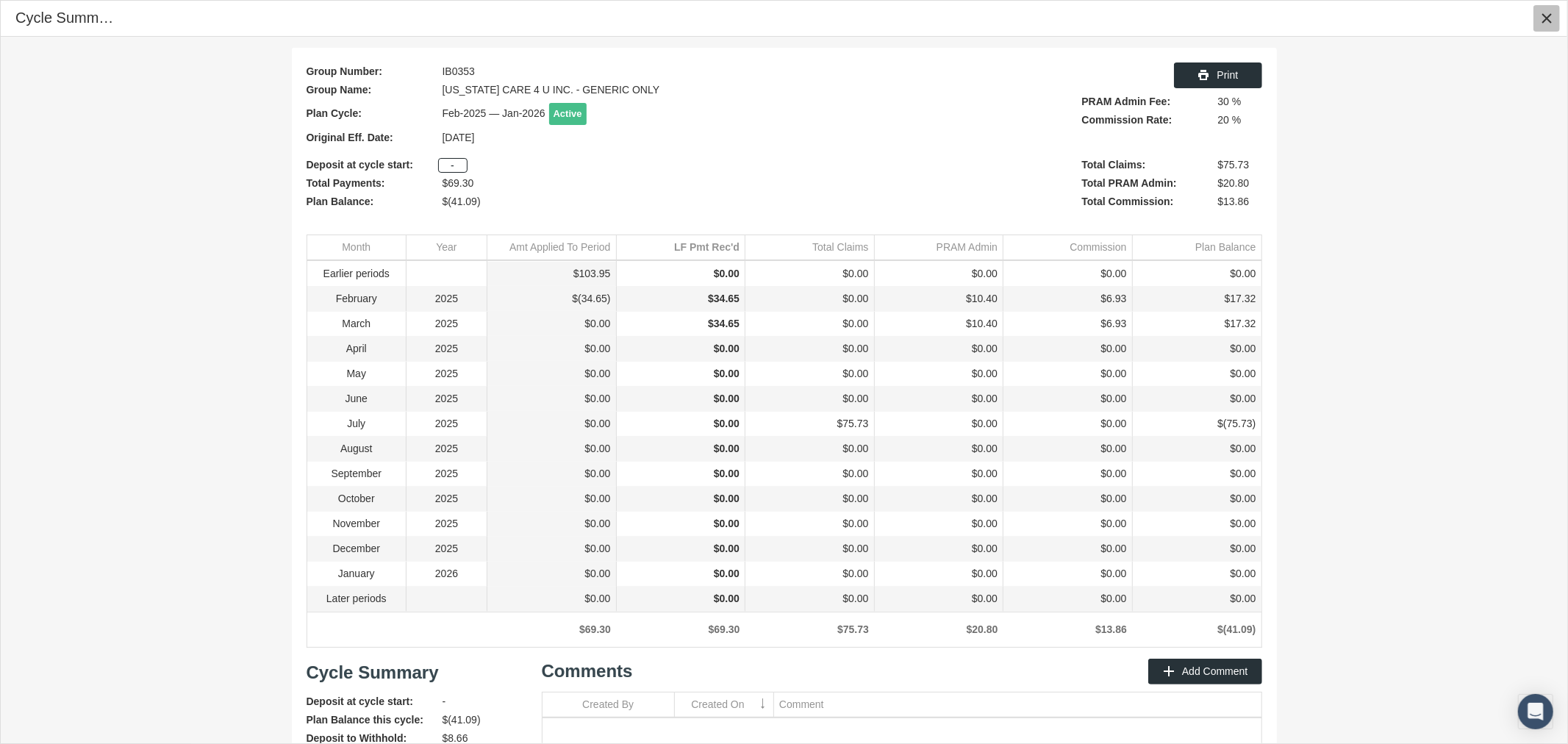
click at [1555, 20] on div "Close" at bounding box center [1546, 19] width 25 height 25
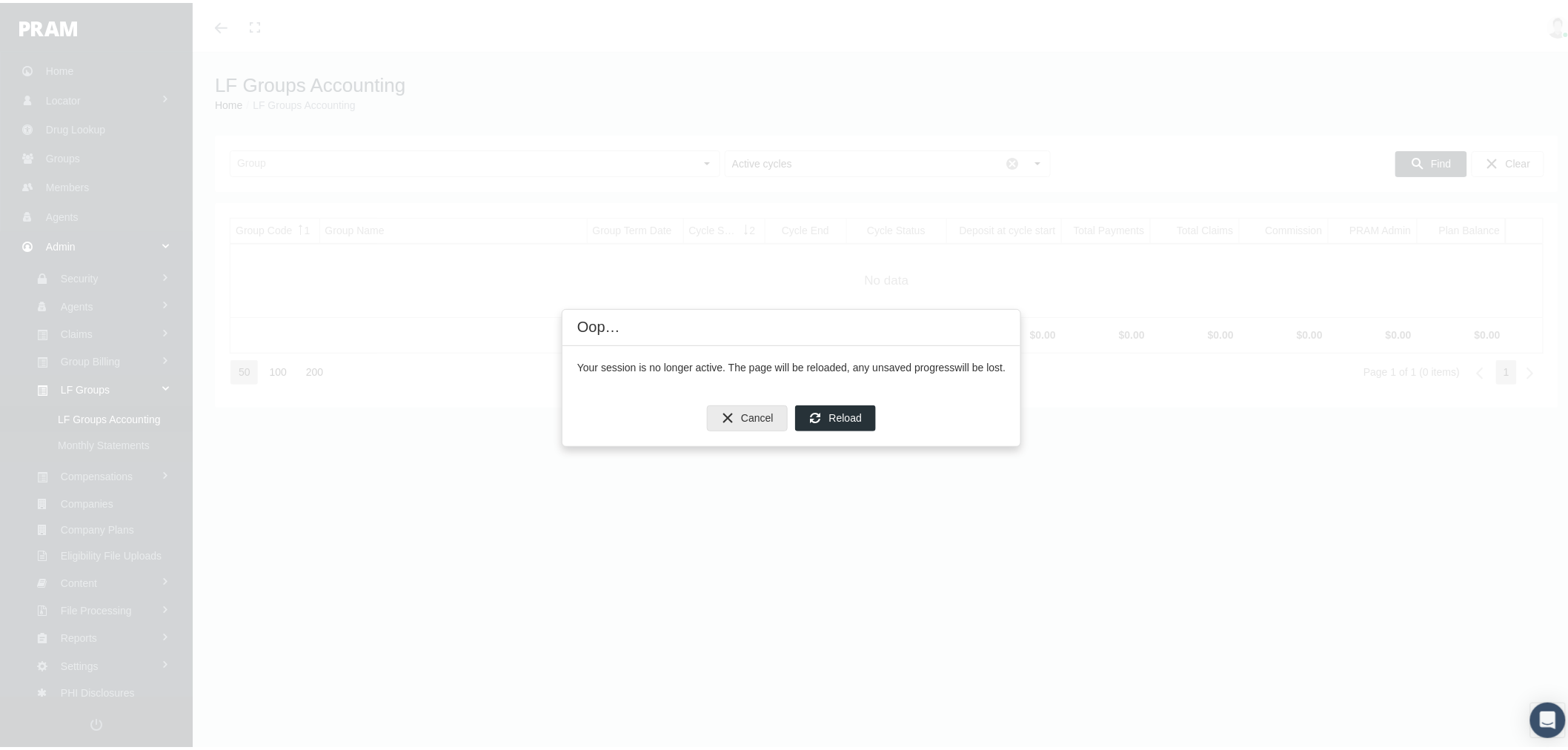
click at [765, 421] on span "Cancel" at bounding box center [757, 415] width 33 height 12
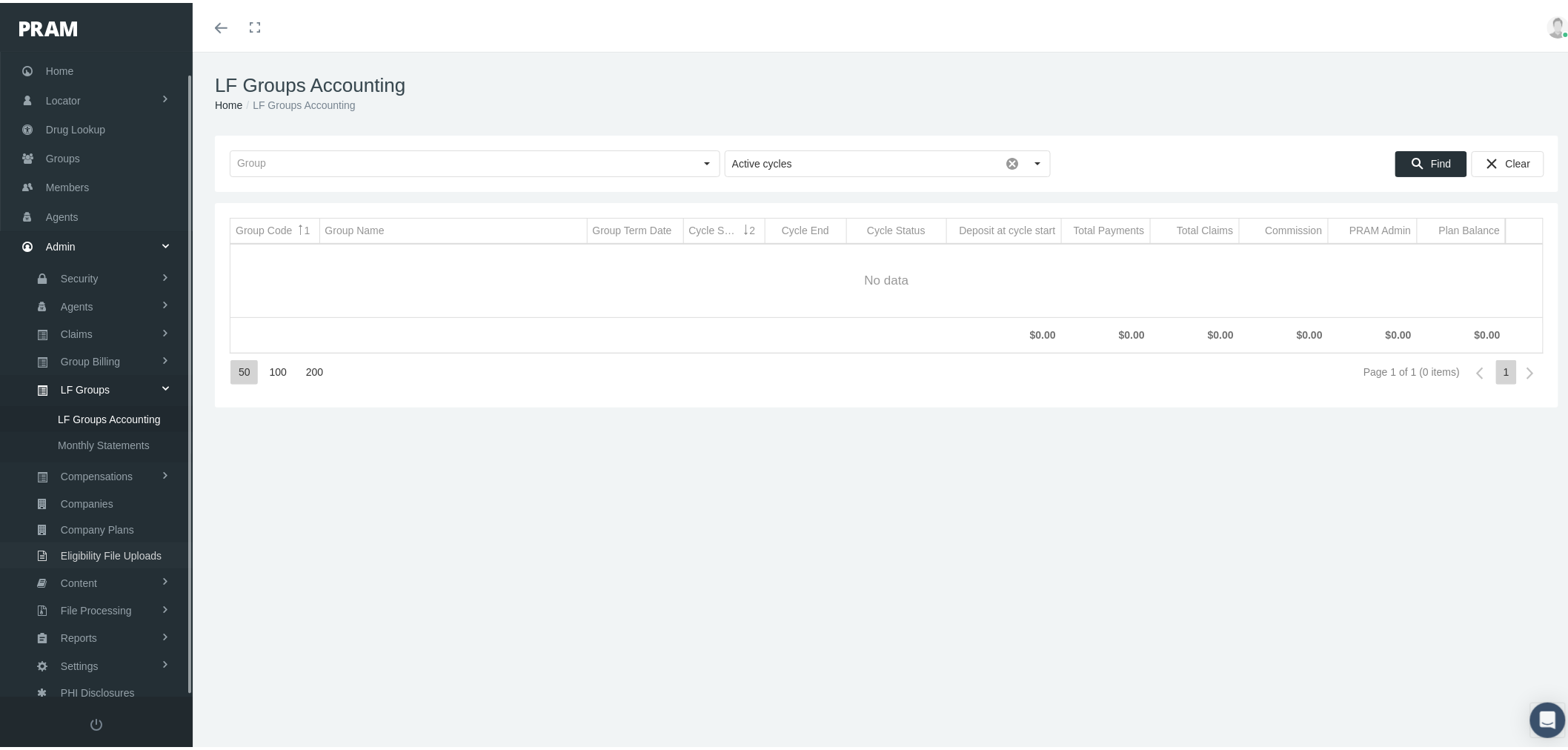
click at [128, 546] on span "Eligibility File Uploads" at bounding box center [111, 553] width 101 height 25
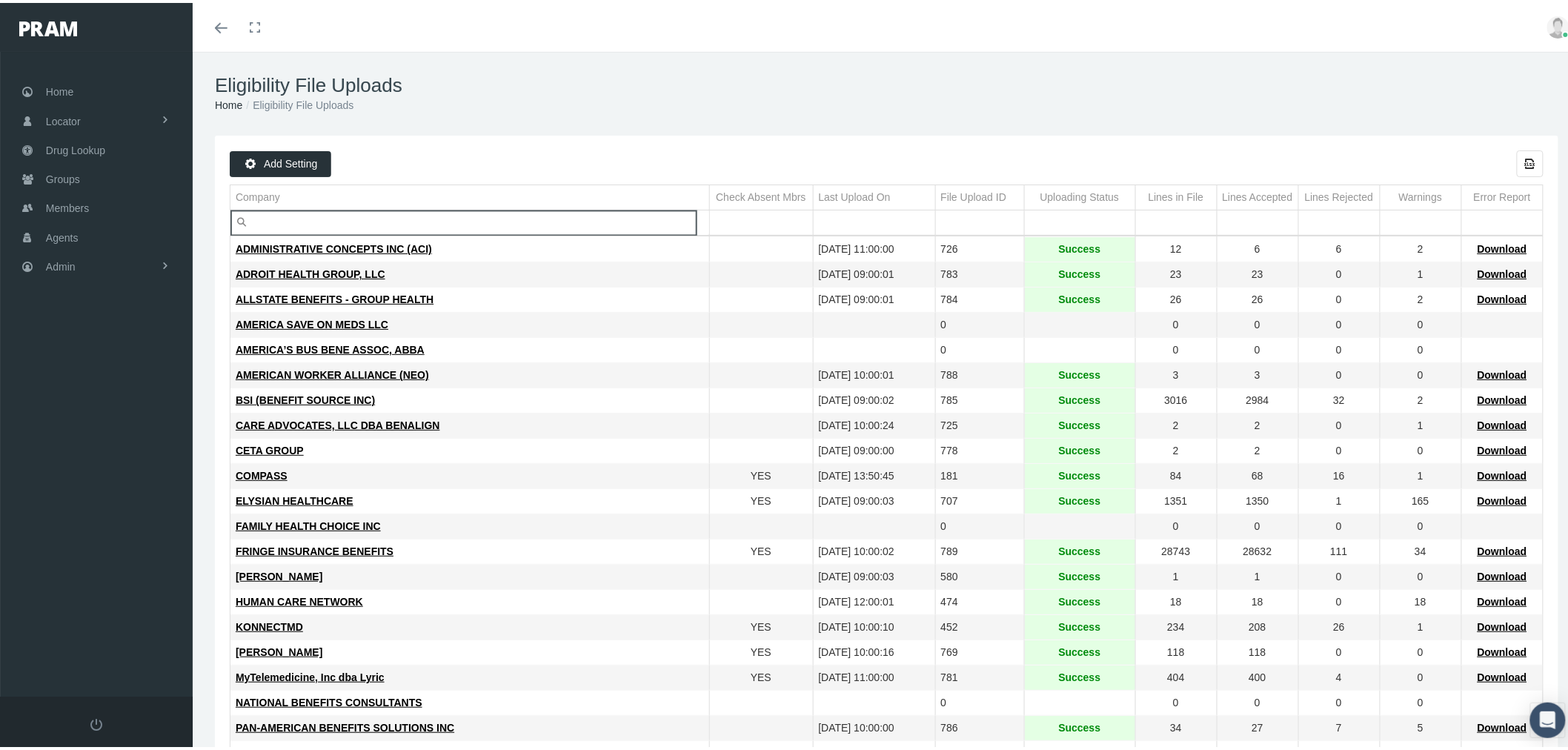
click at [335, 220] on input "Filter cell" at bounding box center [469, 219] width 478 height 24
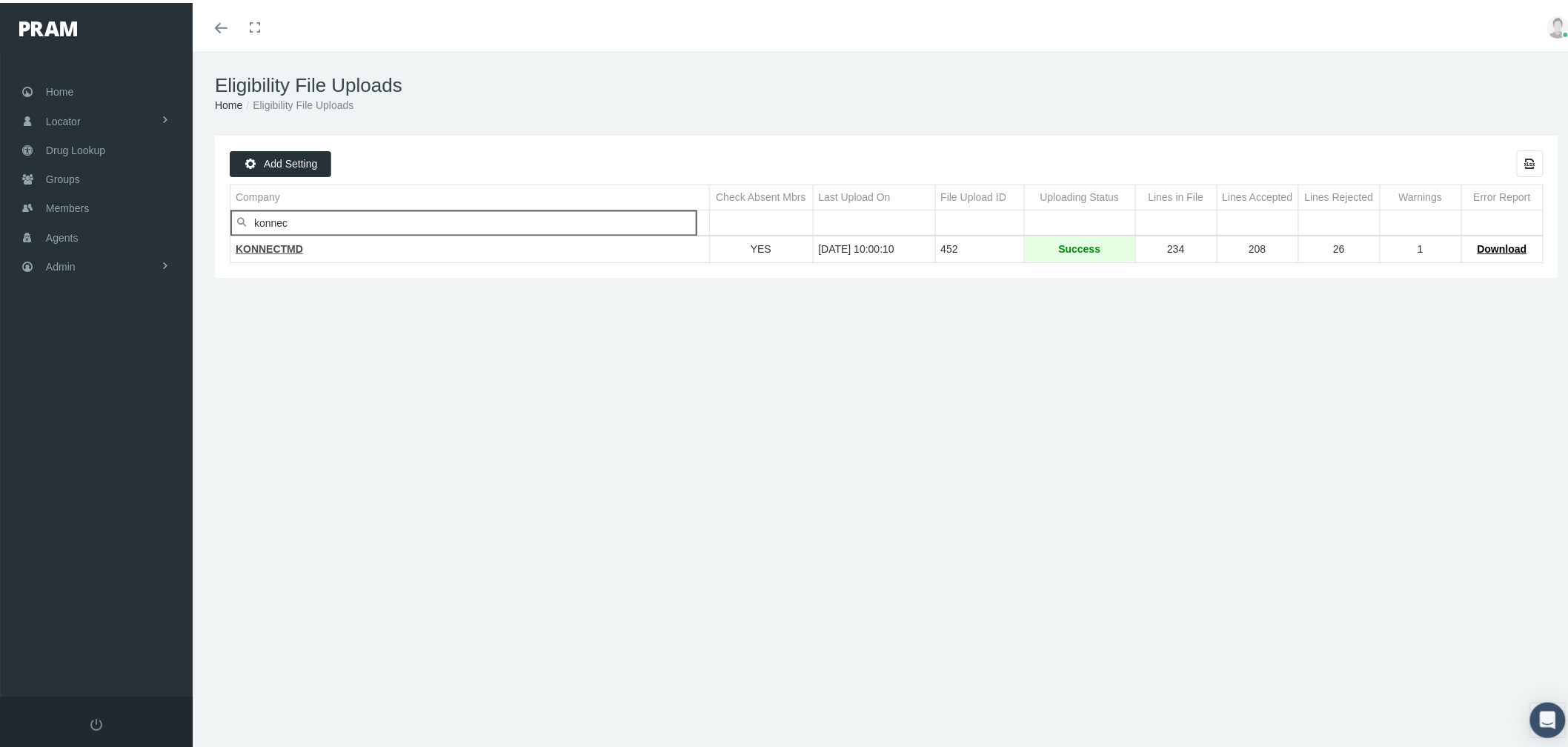
type input "konnec"
click at [261, 252] on span "KONNECTMD" at bounding box center [269, 245] width 67 height 12
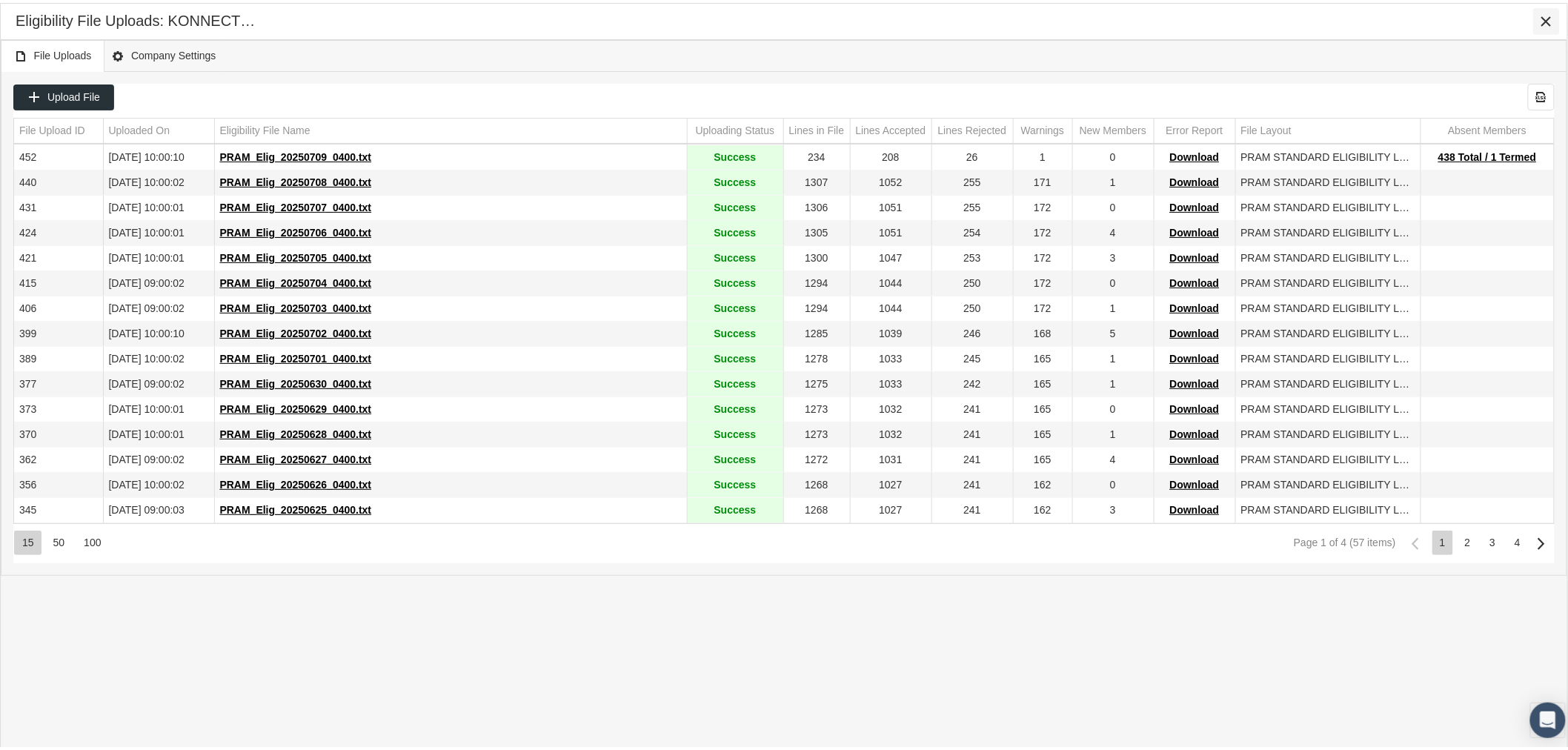
click at [1549, 20] on icon "Close" at bounding box center [1546, 18] width 14 height 14
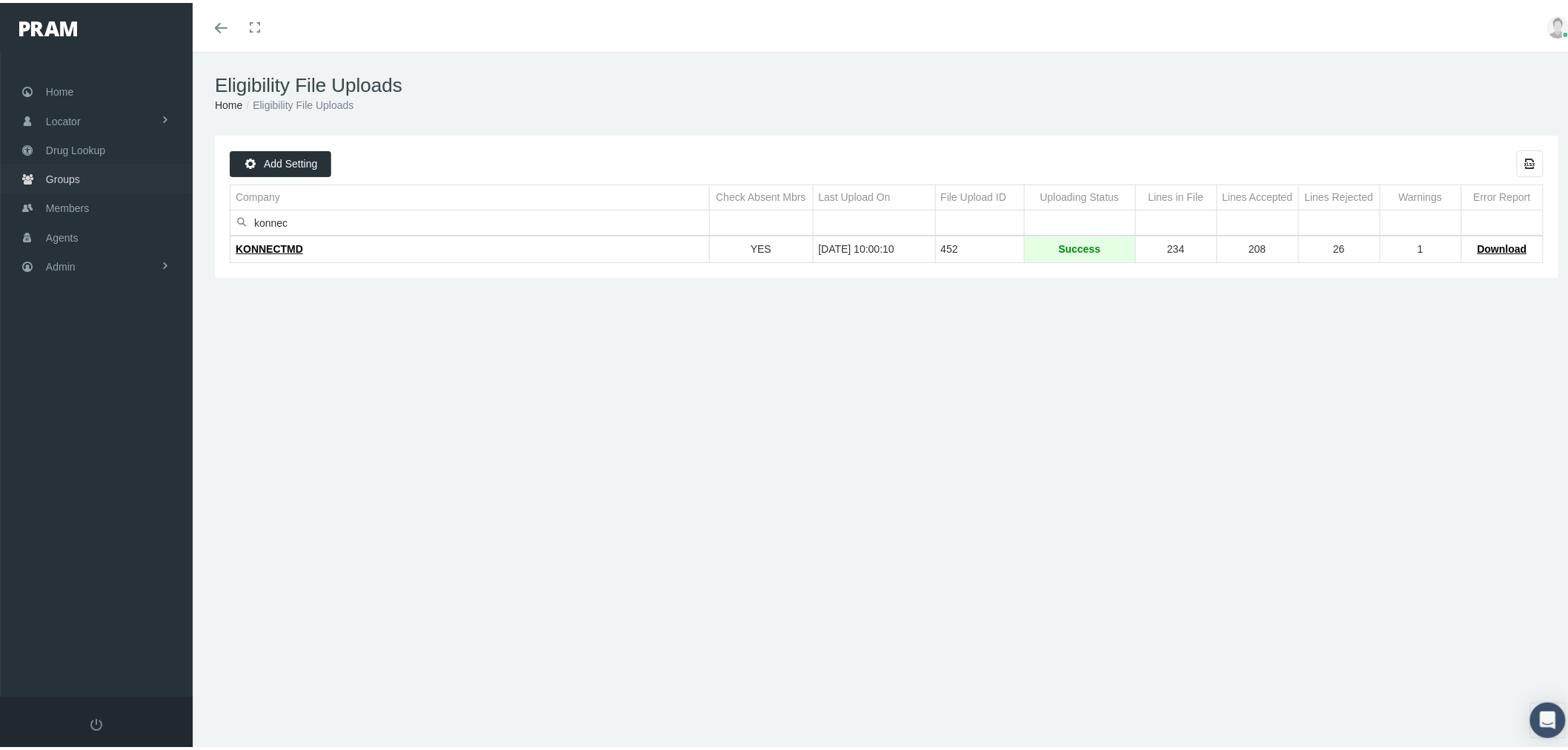
click at [71, 170] on span "Groups" at bounding box center [63, 176] width 34 height 28
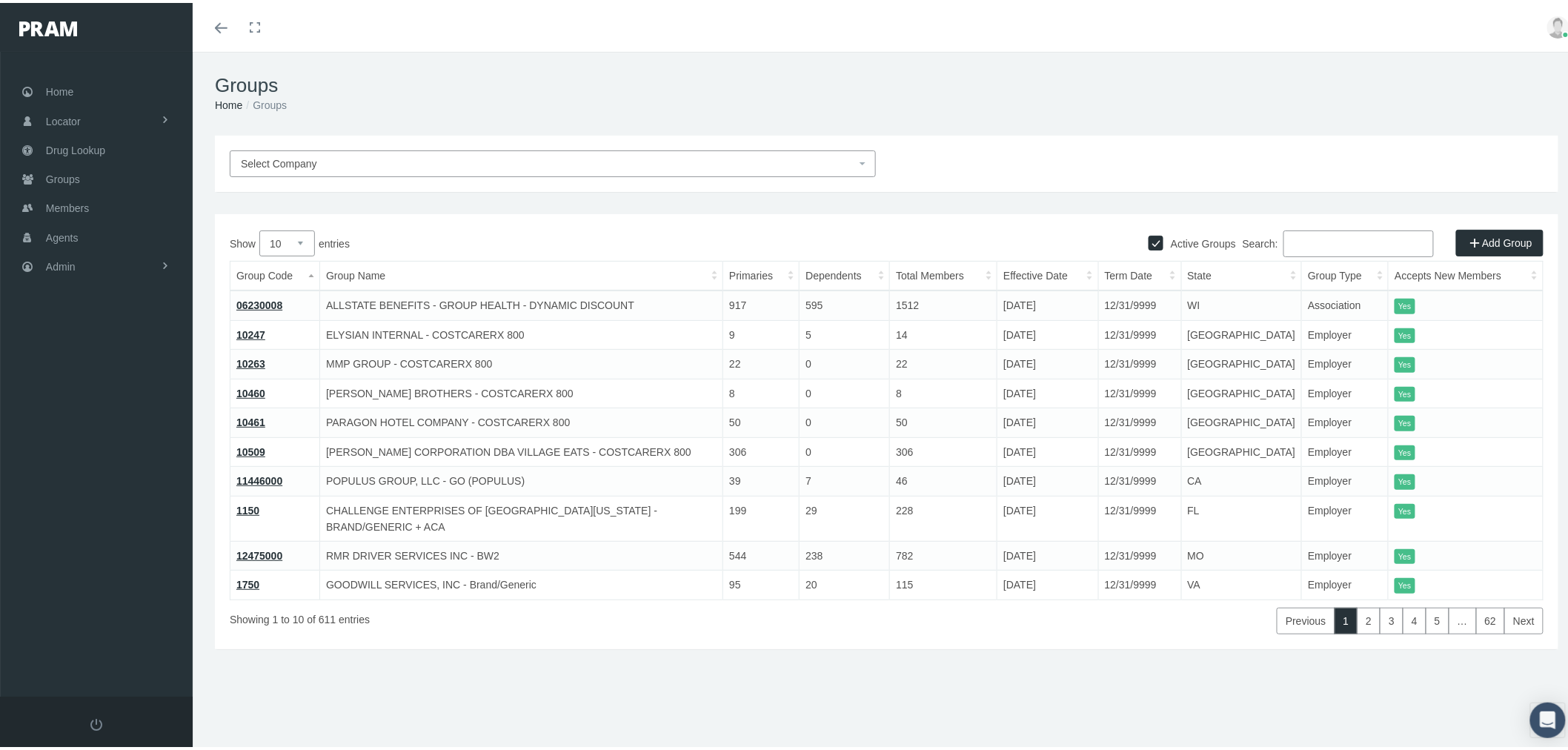
click at [1342, 242] on input "Search:" at bounding box center [1359, 240] width 150 height 26
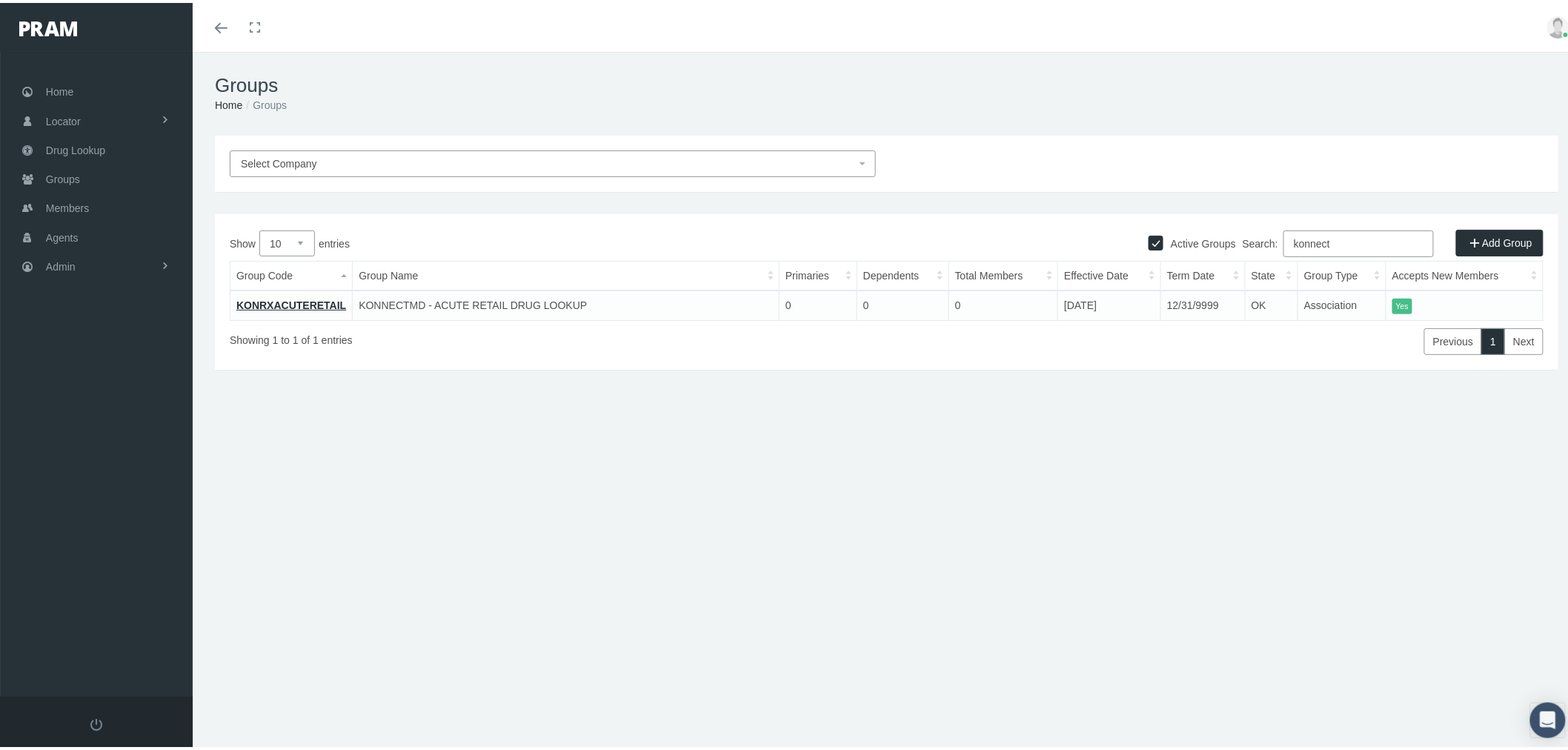
type input "konnect"
click at [1149, 238] on input "Active Groups" at bounding box center [1156, 238] width 14 height 14
checkbox input "false"
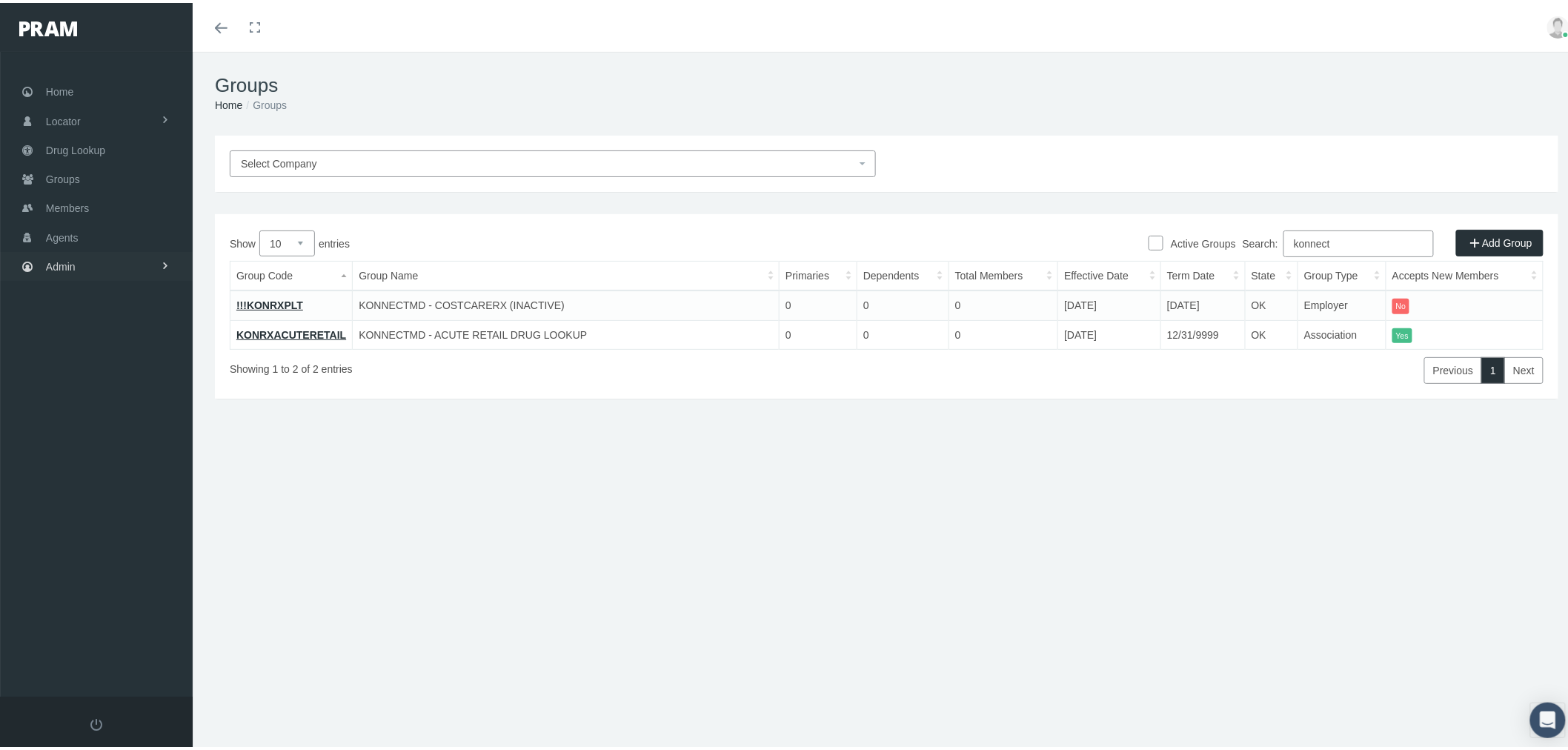
click at [153, 271] on link "Admin" at bounding box center [96, 264] width 193 height 29
click at [302, 329] on link "KONRXACUTERETAIL" at bounding box center [291, 332] width 110 height 12
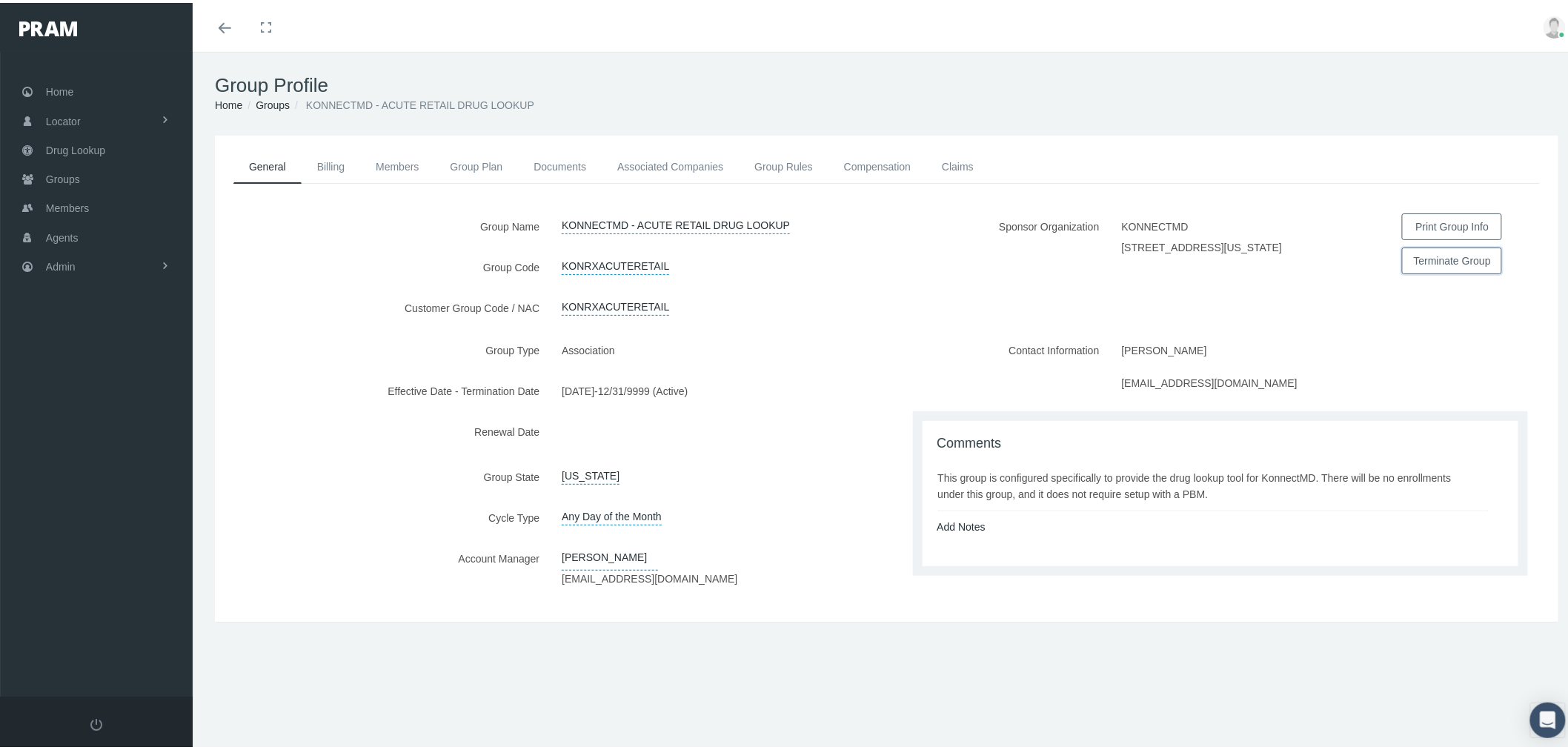
click at [1449, 254] on button "Terminate Group" at bounding box center [1452, 257] width 100 height 26
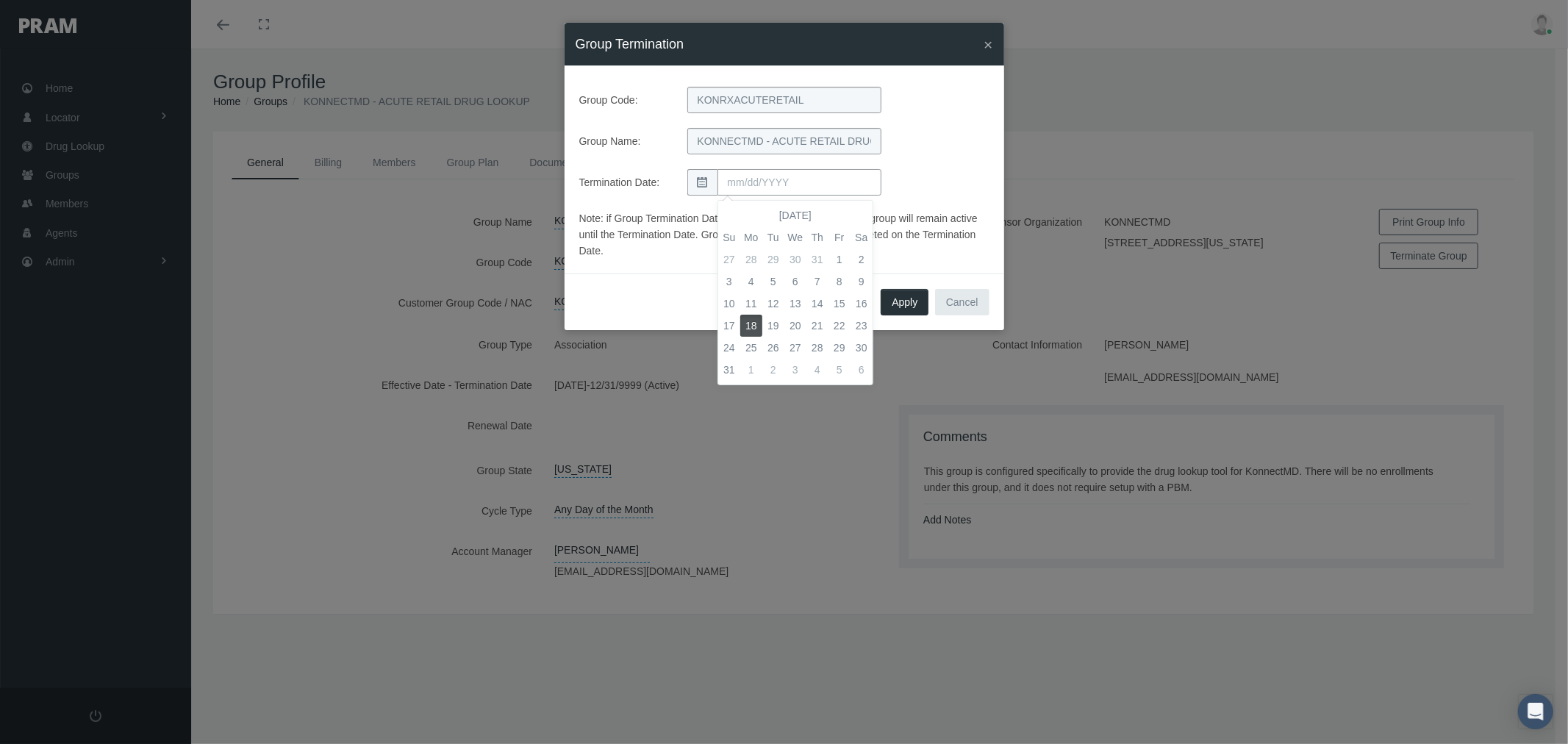
click at [748, 184] on input "text" at bounding box center [799, 182] width 164 height 26
click at [733, 217] on th at bounding box center [729, 215] width 22 height 22
click at [846, 277] on td "11" at bounding box center [839, 281] width 22 height 22
type input "[DATE]"
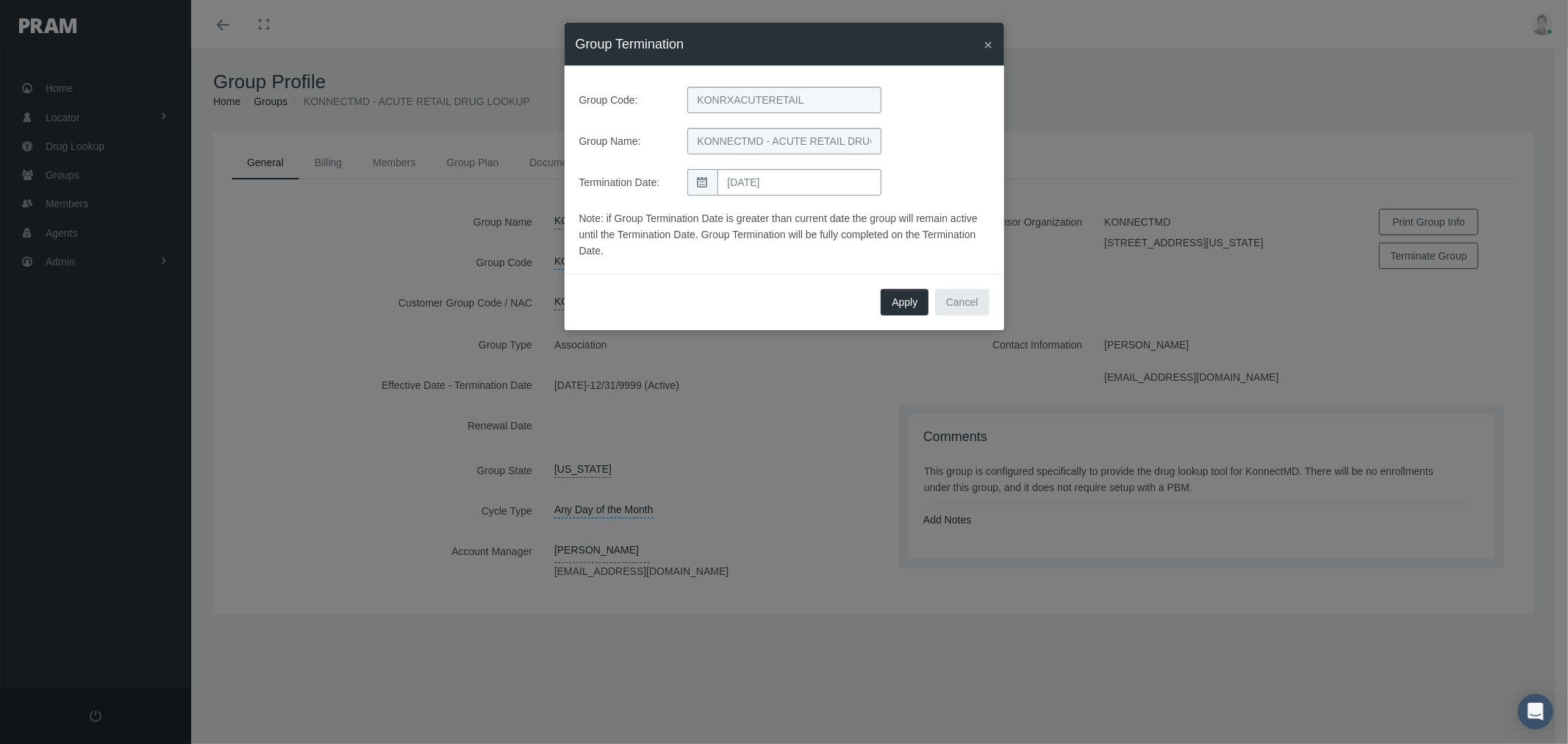
click at [901, 276] on div "Apply Cancel" at bounding box center [784, 301] width 439 height 57
click at [908, 303] on span "Apply" at bounding box center [904, 302] width 26 height 12
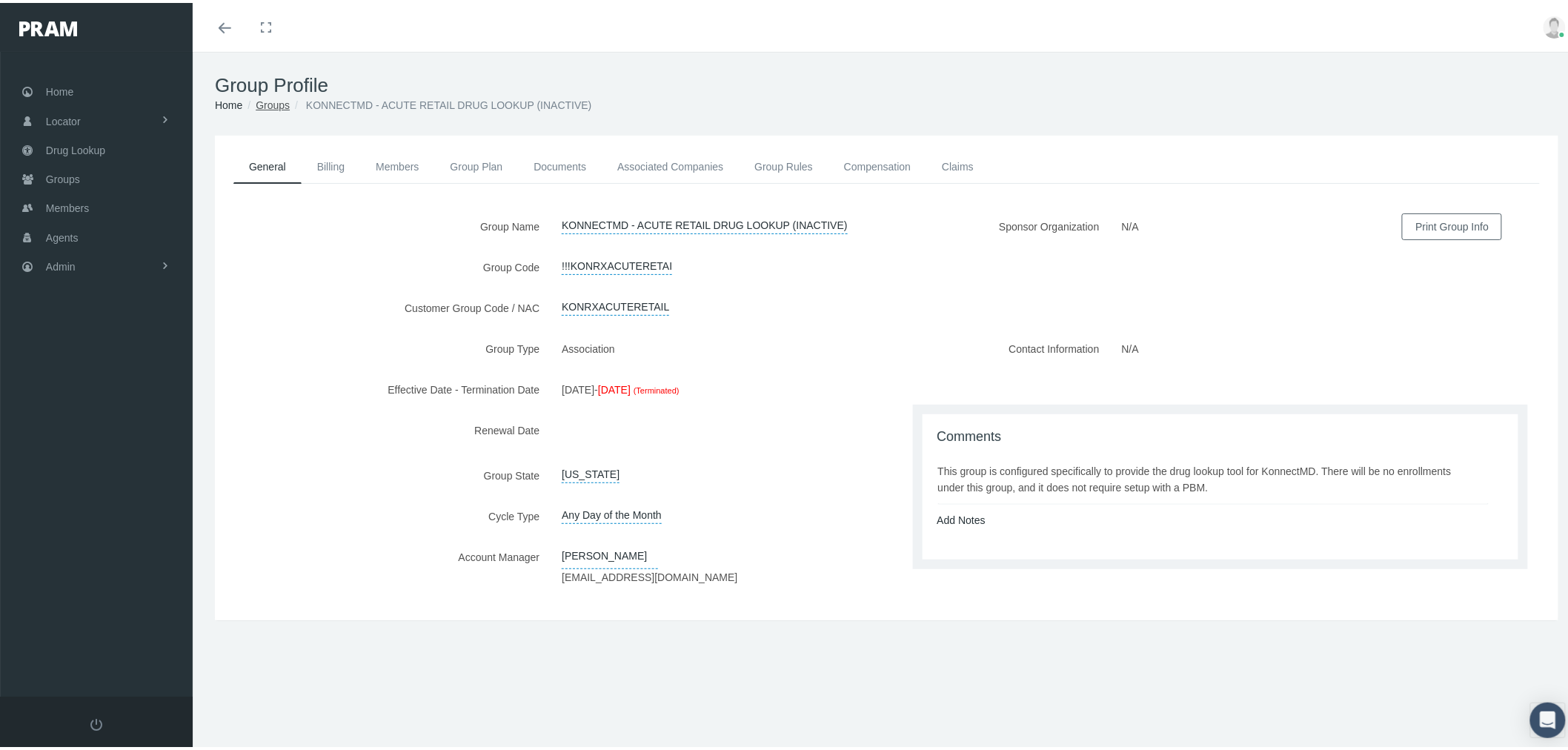
click at [265, 100] on link "Groups" at bounding box center [273, 101] width 34 height 12
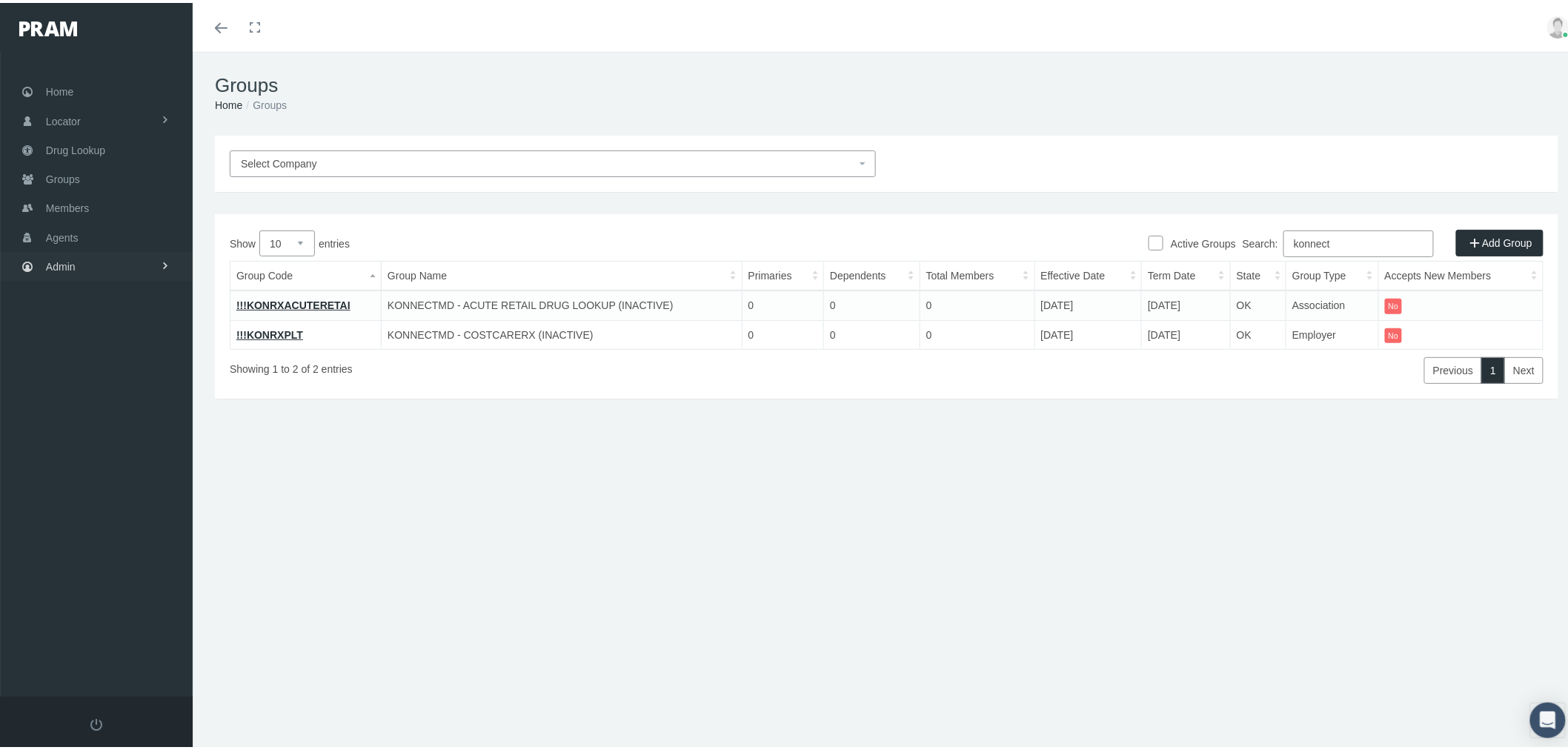
click at [100, 262] on link "Admin" at bounding box center [96, 264] width 193 height 29
click at [109, 503] on span "Eligibility File Uploads" at bounding box center [111, 514] width 101 height 25
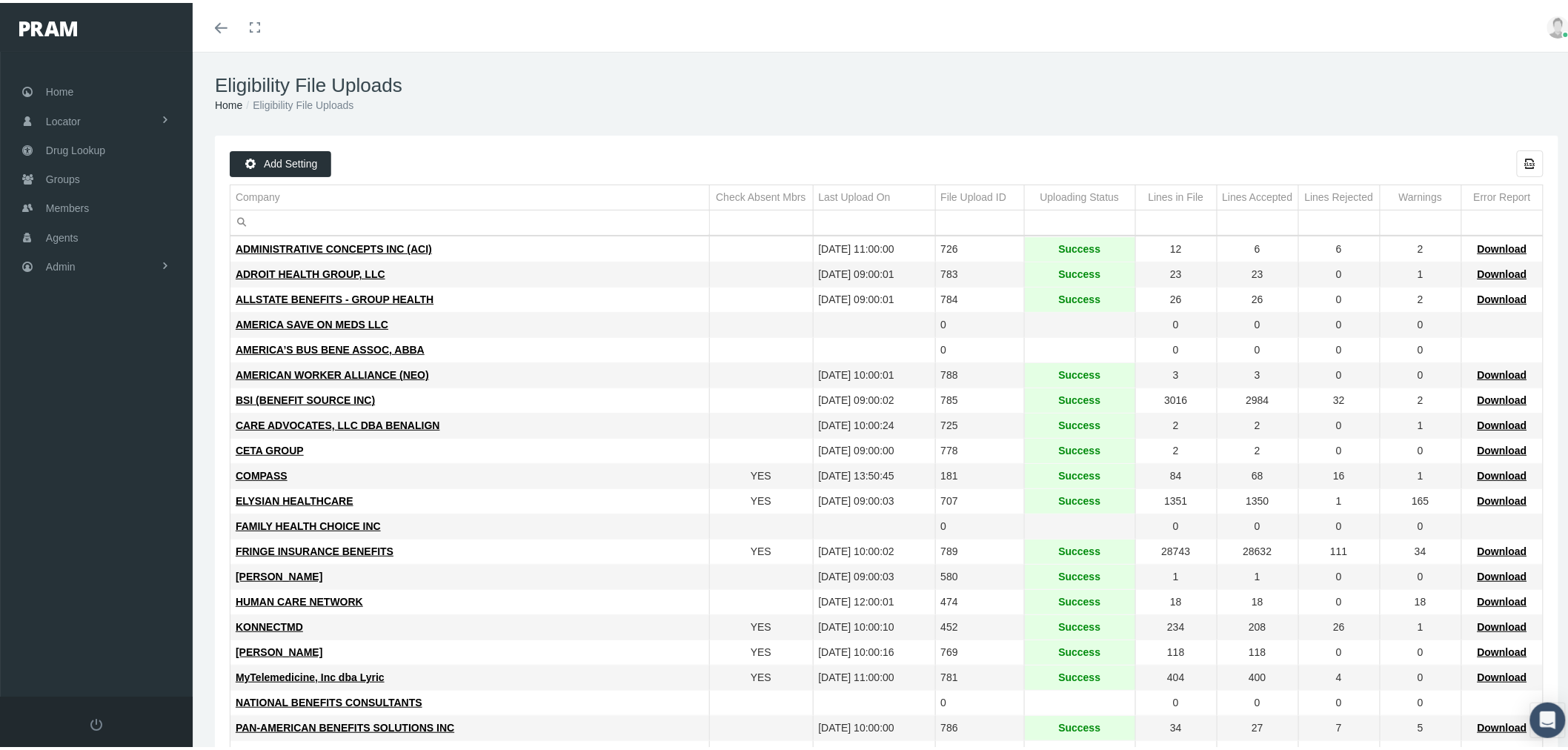
click at [386, 211] on input "Filter cell" at bounding box center [469, 219] width 478 height 24
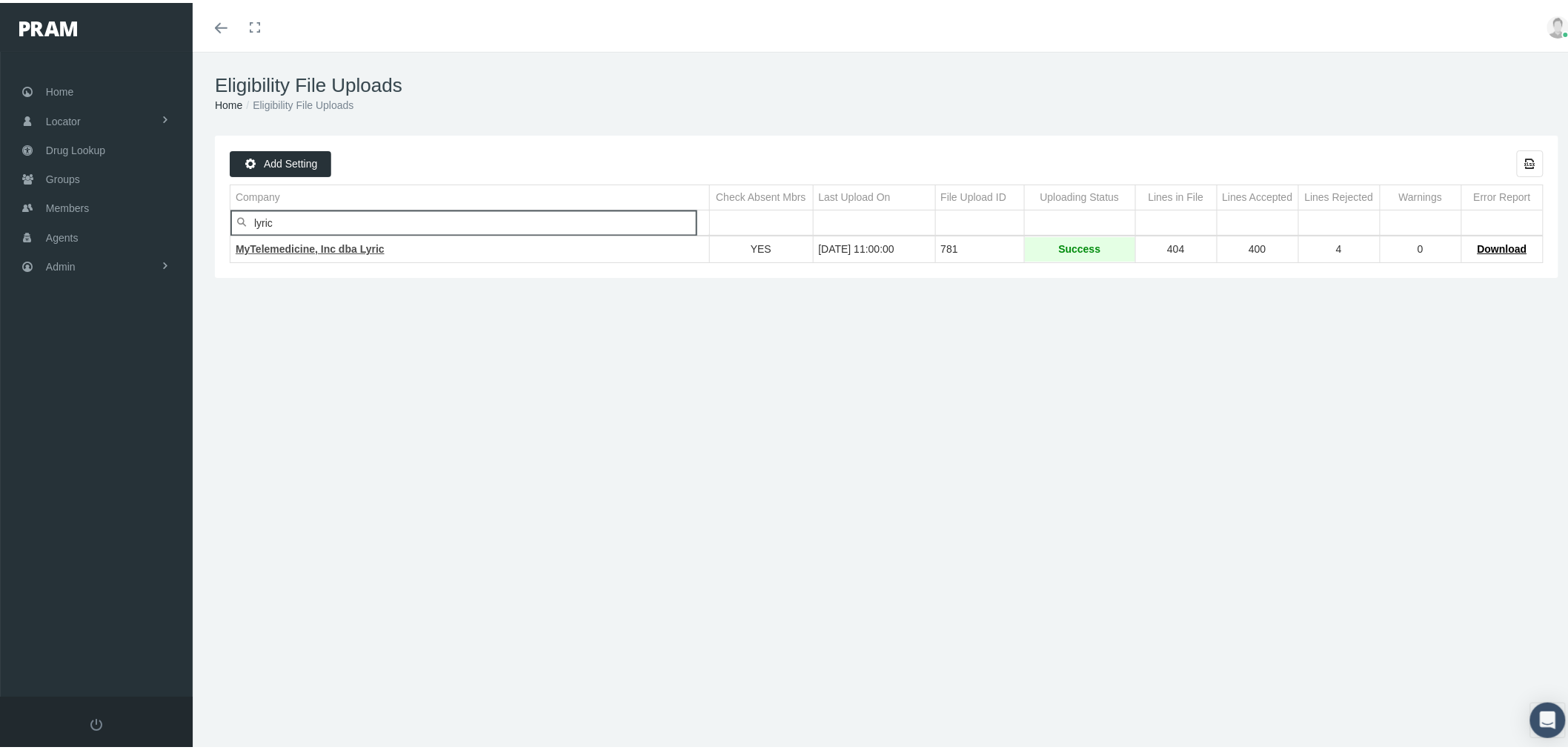
type input "lyric"
click at [341, 245] on span "MyTelemedicine, Inc dba Lyric" at bounding box center [310, 245] width 149 height 12
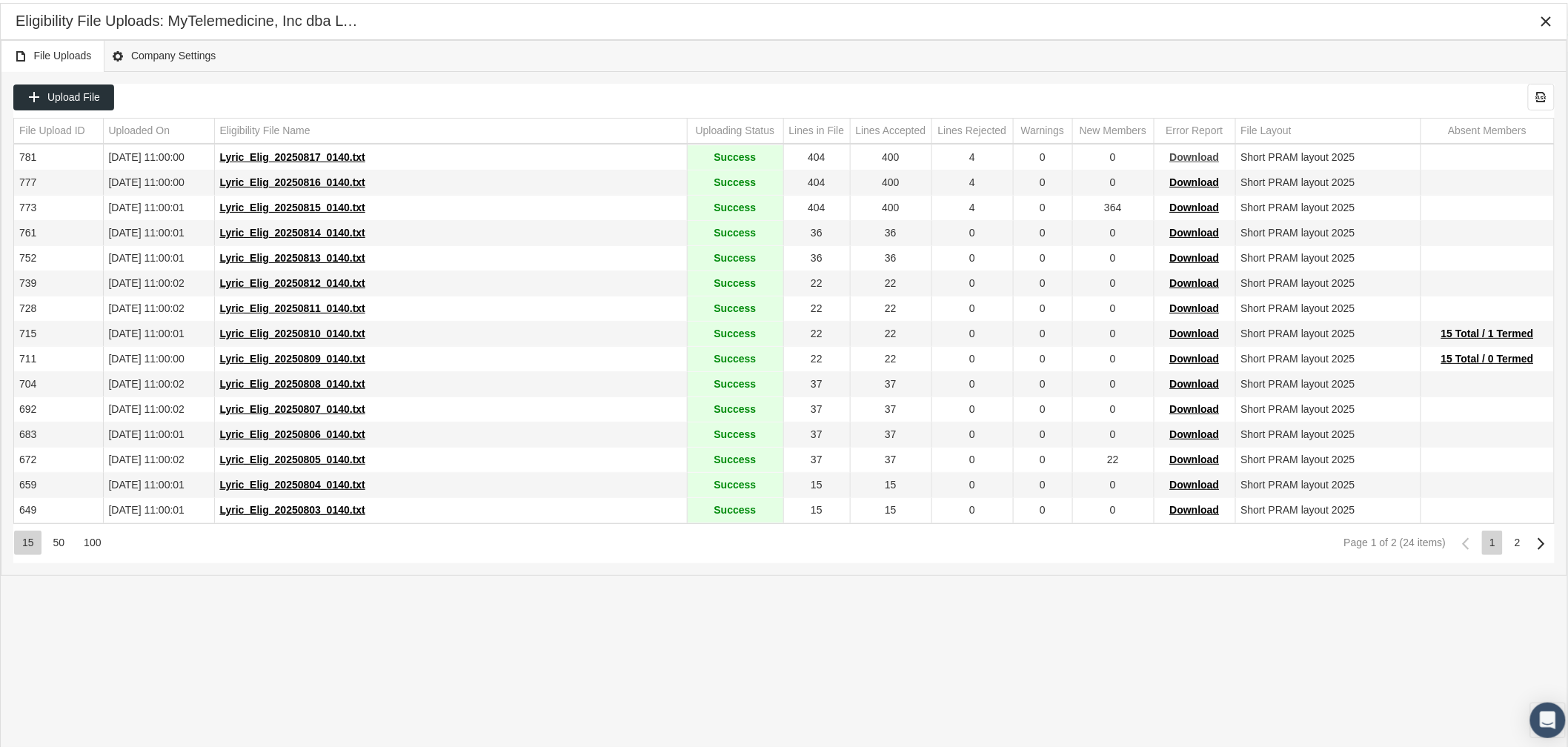
click at [1198, 157] on span "Download" at bounding box center [1195, 154] width 50 height 12
click at [1507, 19] on div "Eligibility File Uploads: MyTelemedicine, Inc dba Lyric" at bounding box center [784, 18] width 1537 height 26
click at [1544, 18] on icon "Close" at bounding box center [1546, 18] width 14 height 14
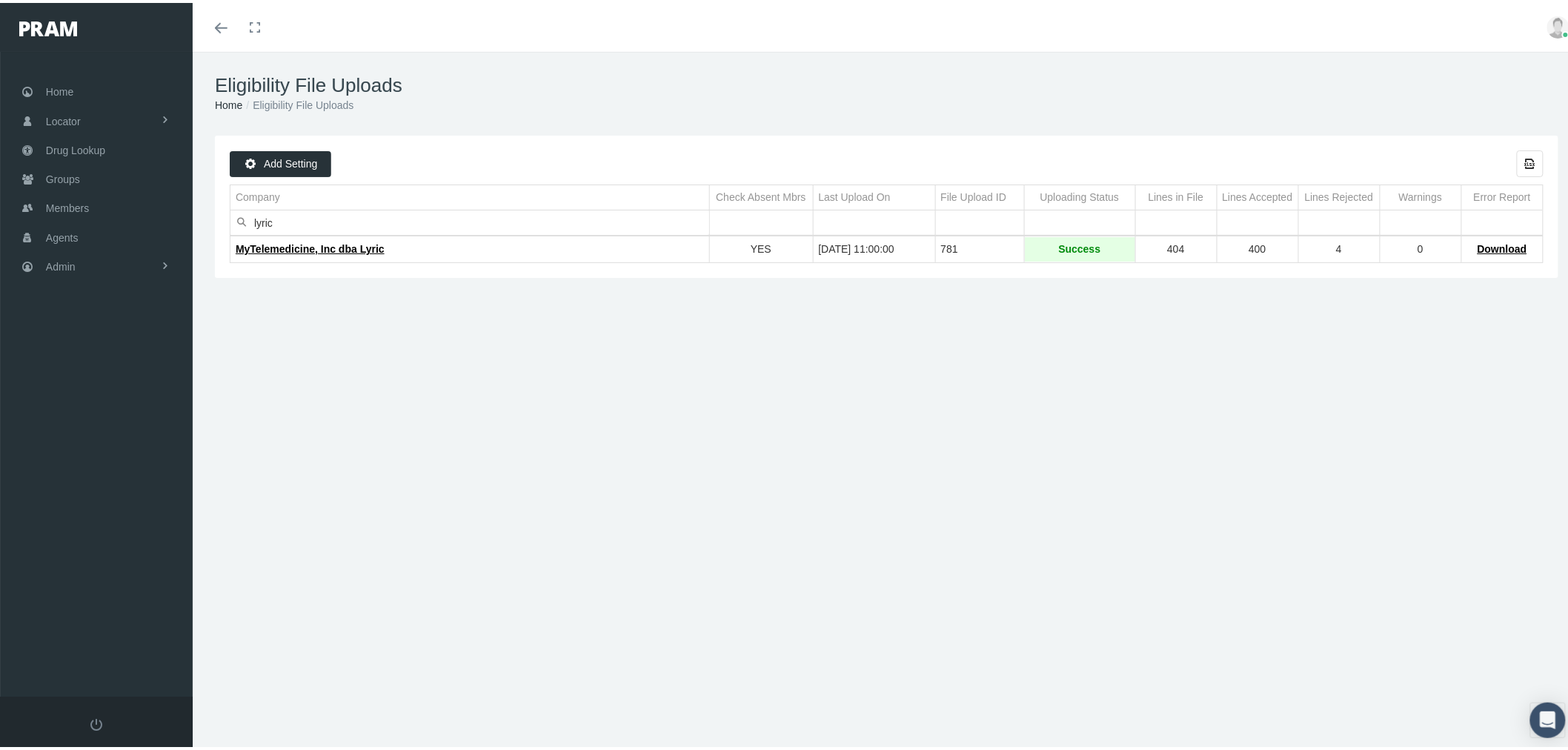
click at [511, 634] on div "Eligibility File Uploads Home Eligibility File Uploads Loading... Add Setting E…" at bounding box center [887, 408] width 1388 height 717
